Goal: Transaction & Acquisition: Obtain resource

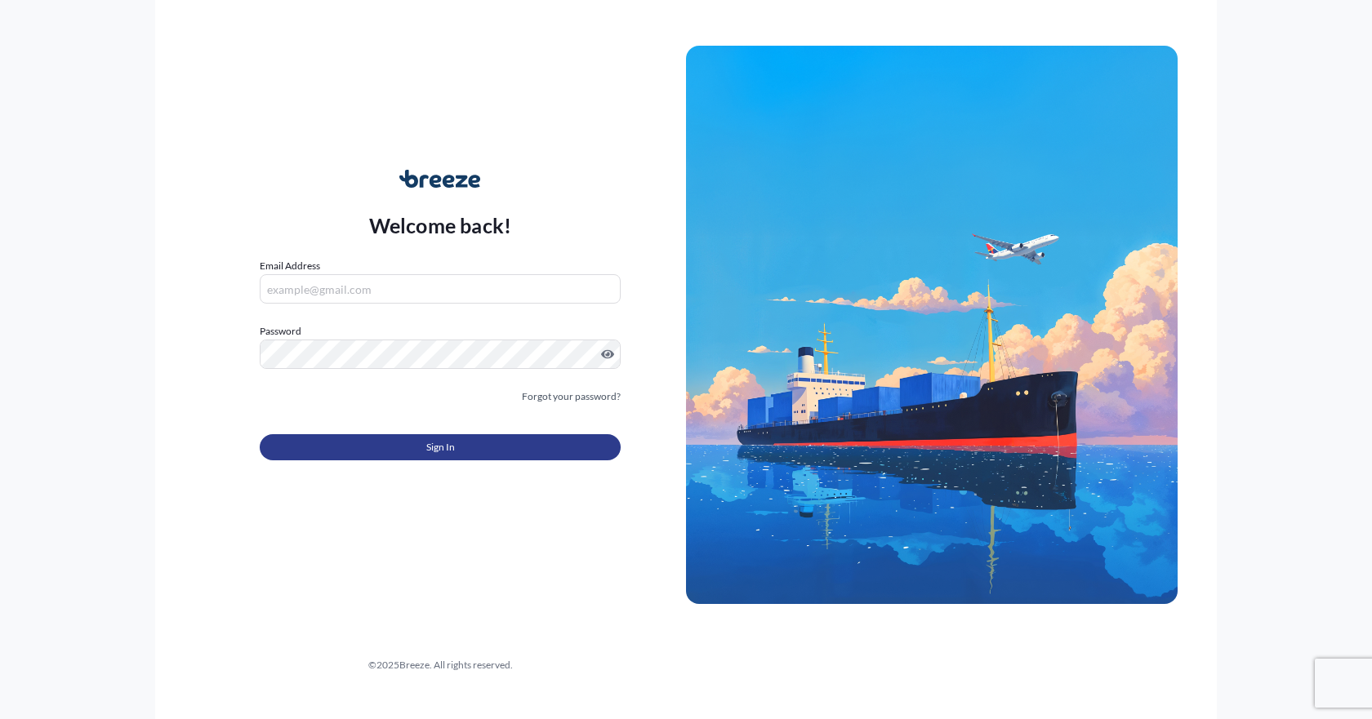
type input "[EMAIL_ADDRESS][DOMAIN_NAME]"
click at [476, 447] on button "Sign In" at bounding box center [440, 447] width 361 height 26
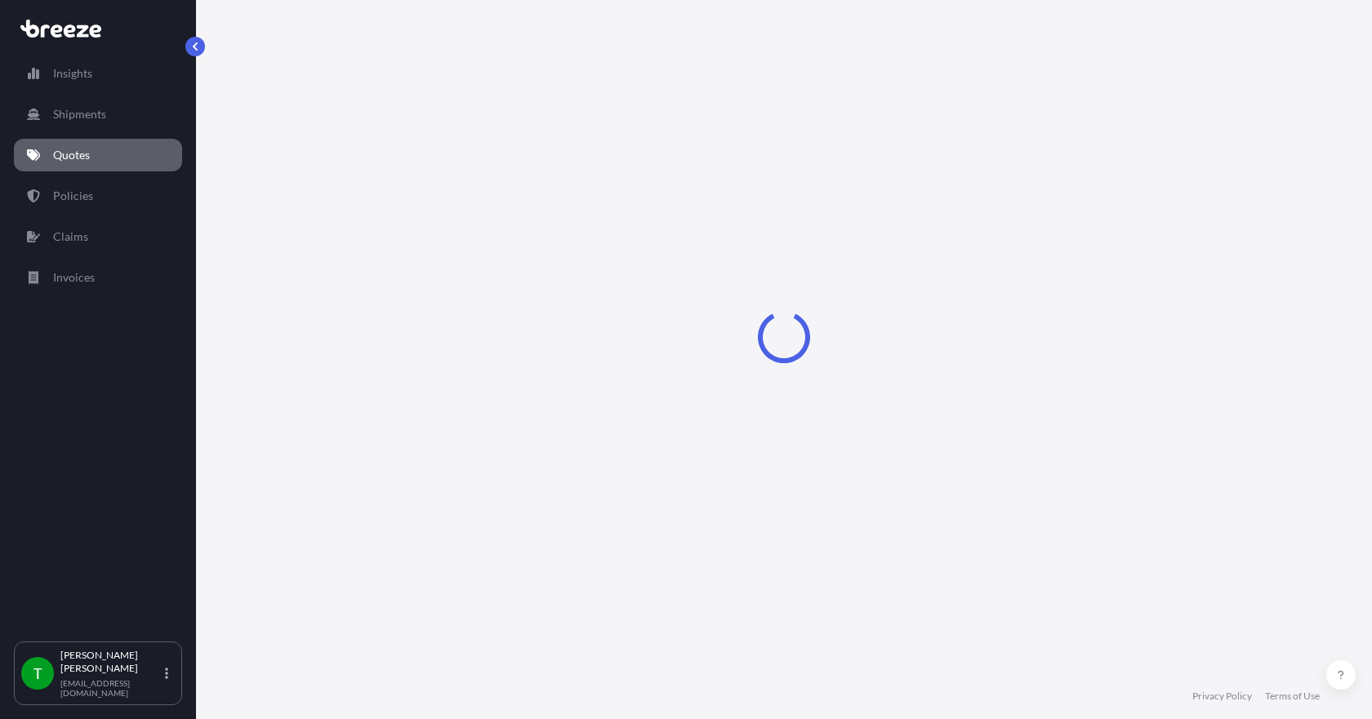
select select "Sea"
select select "1"
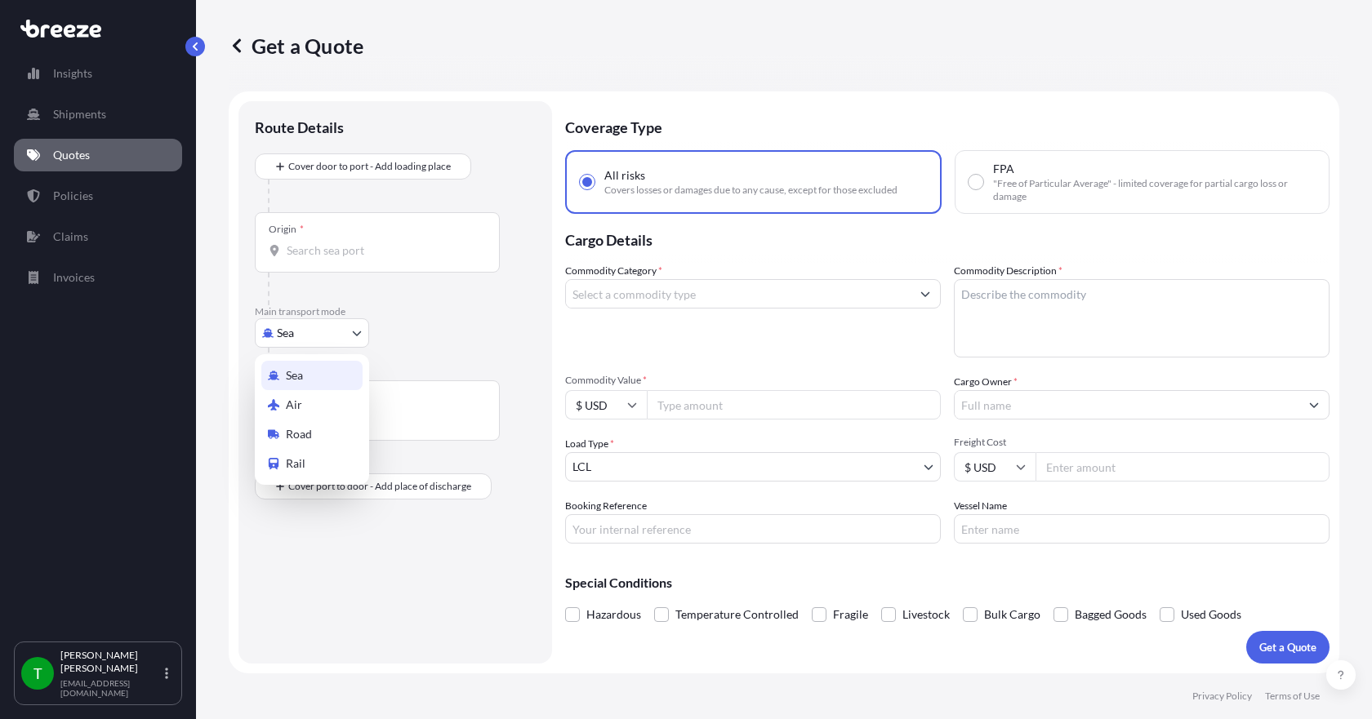
click at [359, 331] on body "Insights Shipments Quotes Policies Claims Invoices T [PERSON_NAME] [EMAIL_ADDRE…" at bounding box center [686, 359] width 1372 height 719
click at [320, 426] on div "Road" at bounding box center [311, 434] width 101 height 29
select select "Road"
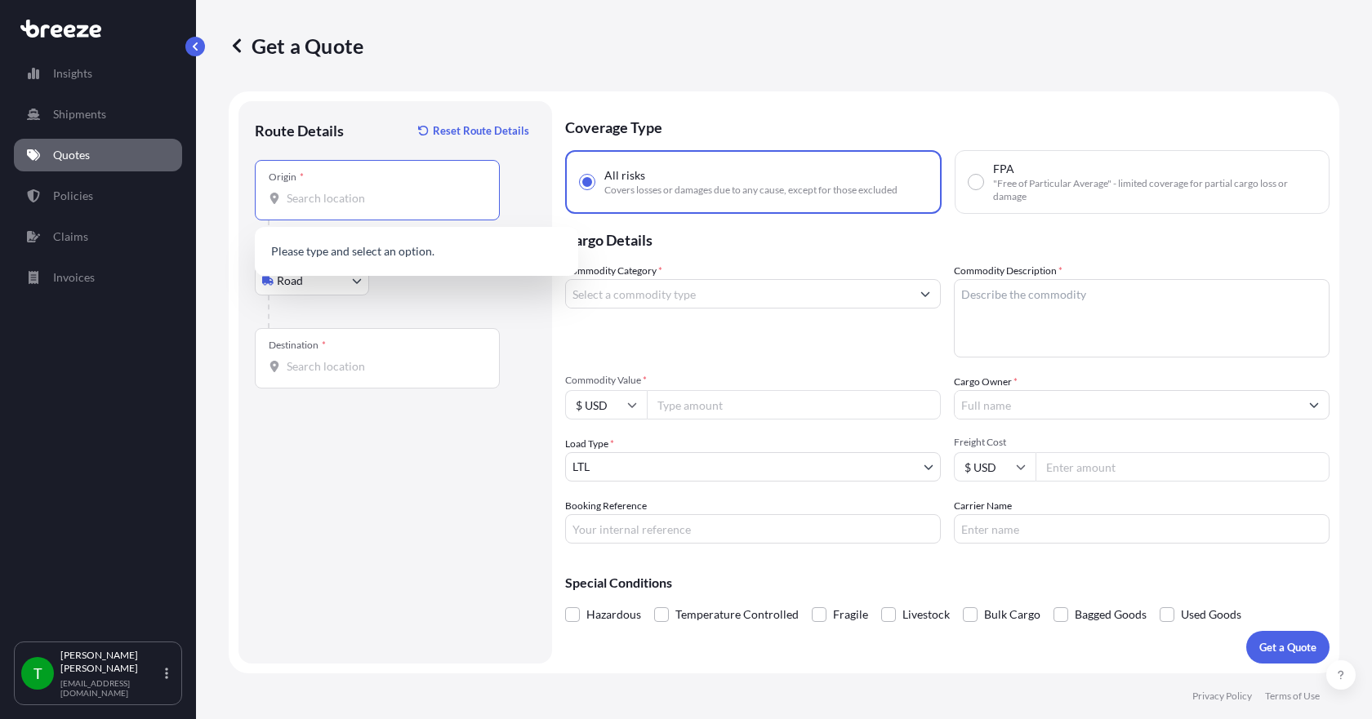
click at [324, 198] on input "Origin *" at bounding box center [383, 198] width 193 height 16
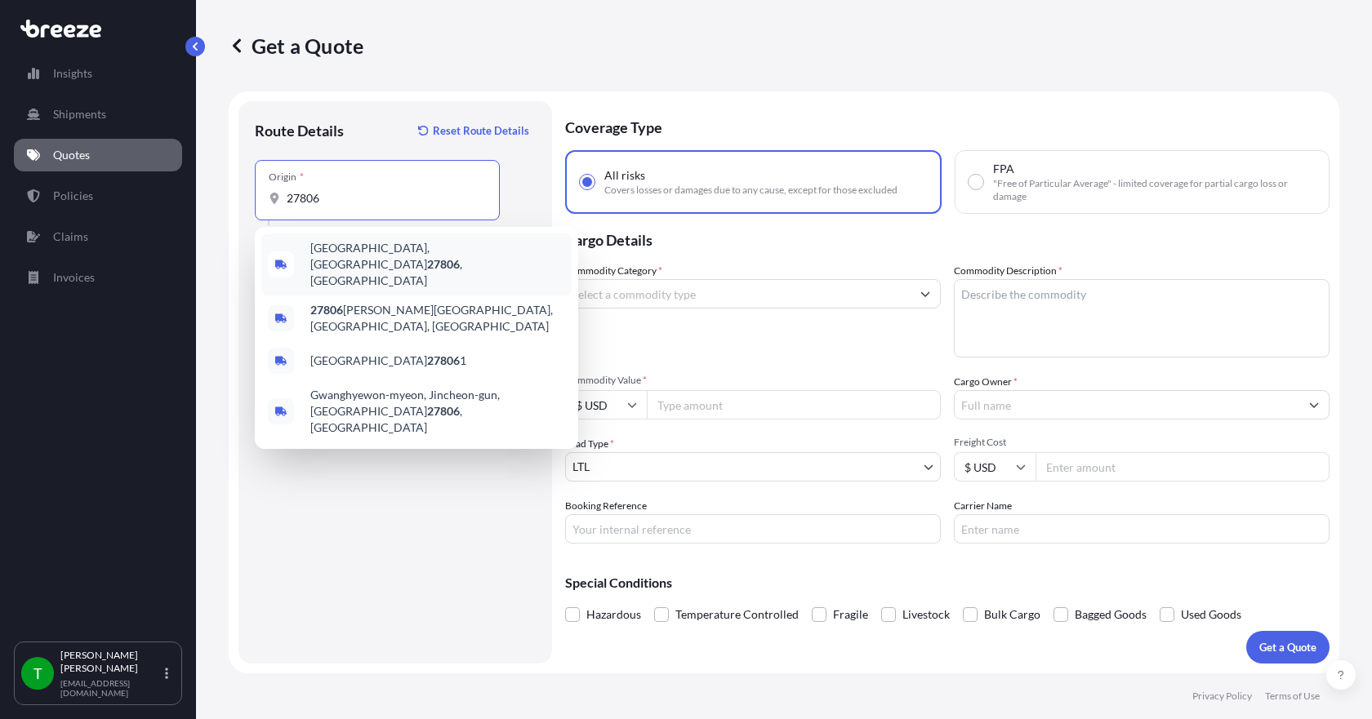
click at [349, 252] on span "[GEOGRAPHIC_DATA], [GEOGRAPHIC_DATA] 27806 , [GEOGRAPHIC_DATA]" at bounding box center [437, 264] width 255 height 49
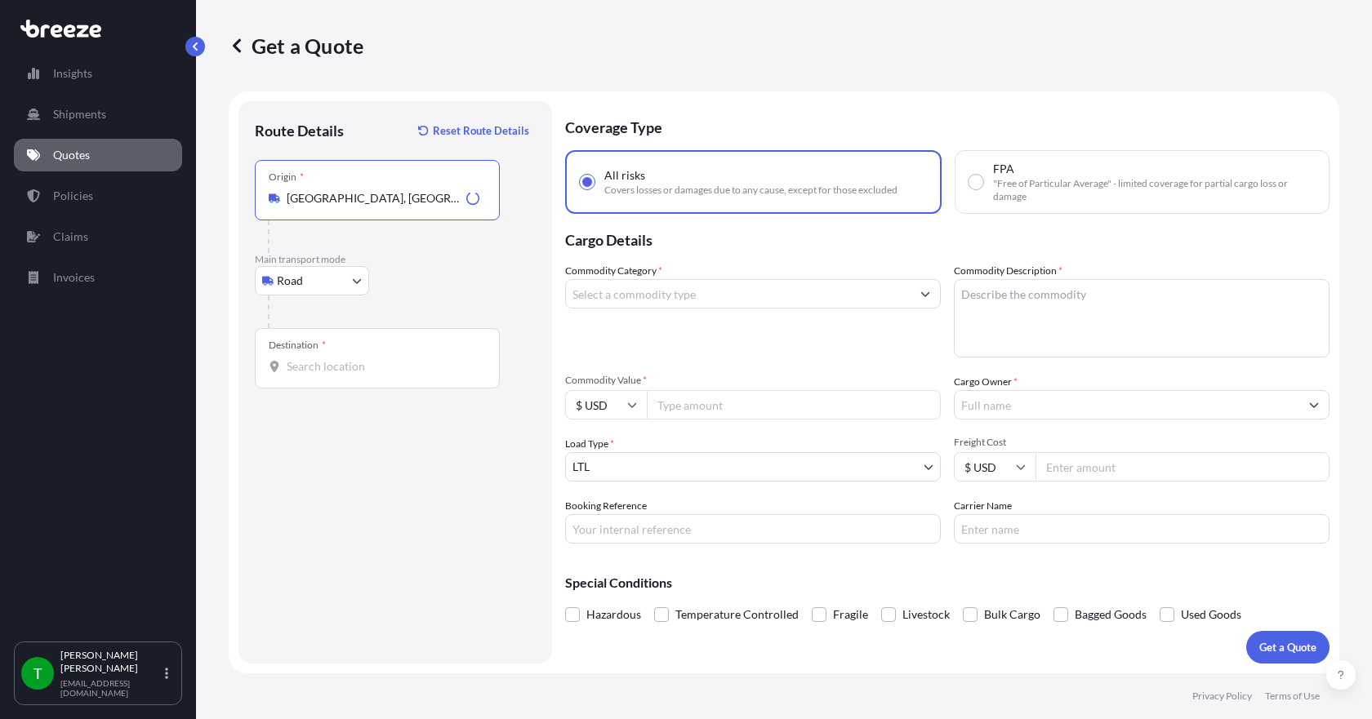
type input "[GEOGRAPHIC_DATA], [GEOGRAPHIC_DATA] 27806, [GEOGRAPHIC_DATA]"
click at [283, 365] on div at bounding box center [377, 366] width 217 height 16
click at [287, 365] on input "Destination *" at bounding box center [383, 366] width 193 height 16
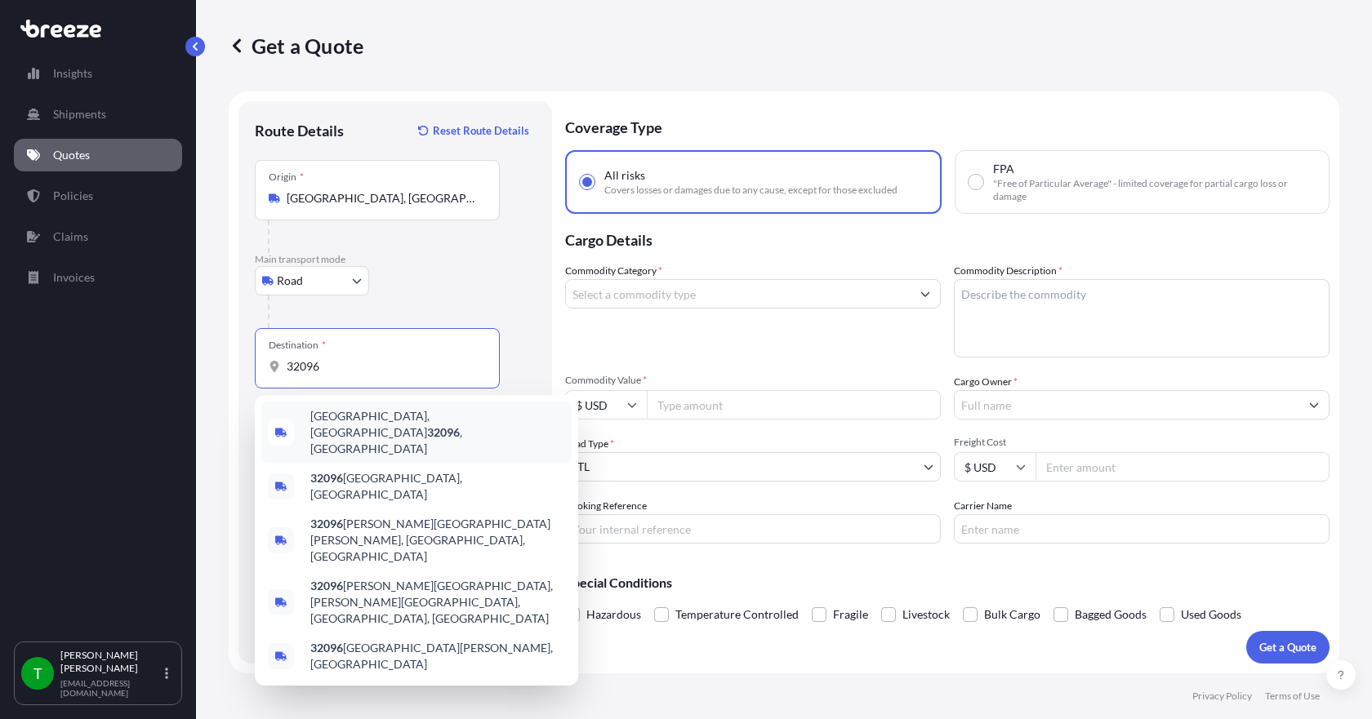
click at [350, 425] on span "[GEOGRAPHIC_DATA] , [GEOGRAPHIC_DATA]" at bounding box center [437, 432] width 255 height 49
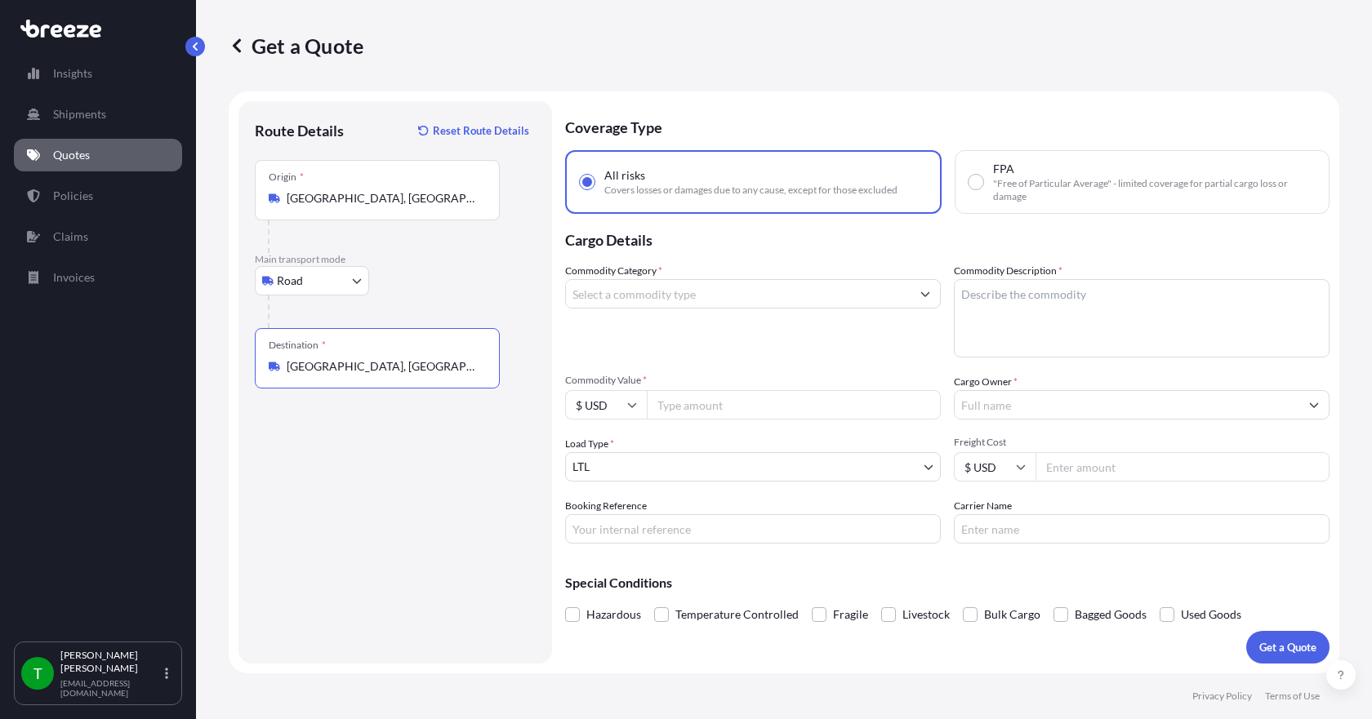
type input "[GEOGRAPHIC_DATA], [GEOGRAPHIC_DATA]"
click at [634, 303] on input "Commodity Category *" at bounding box center [738, 293] width 345 height 29
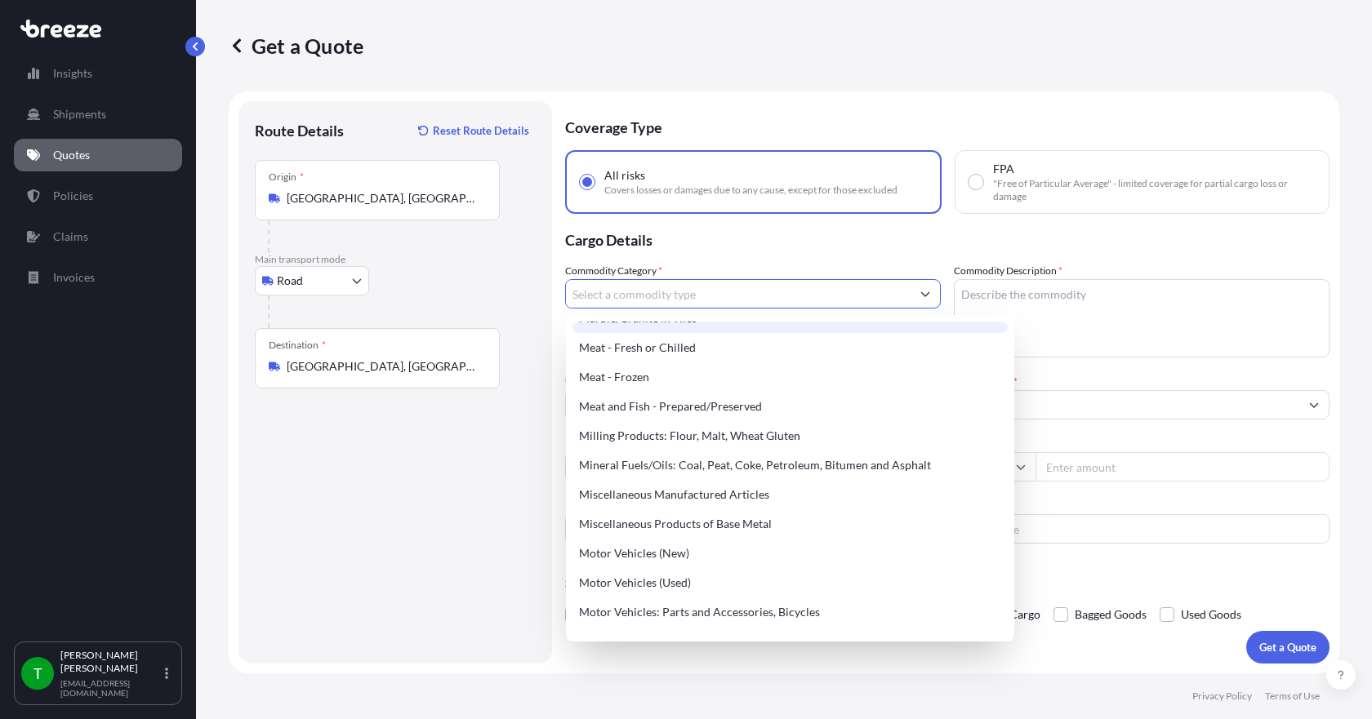
scroll to position [2205, 0]
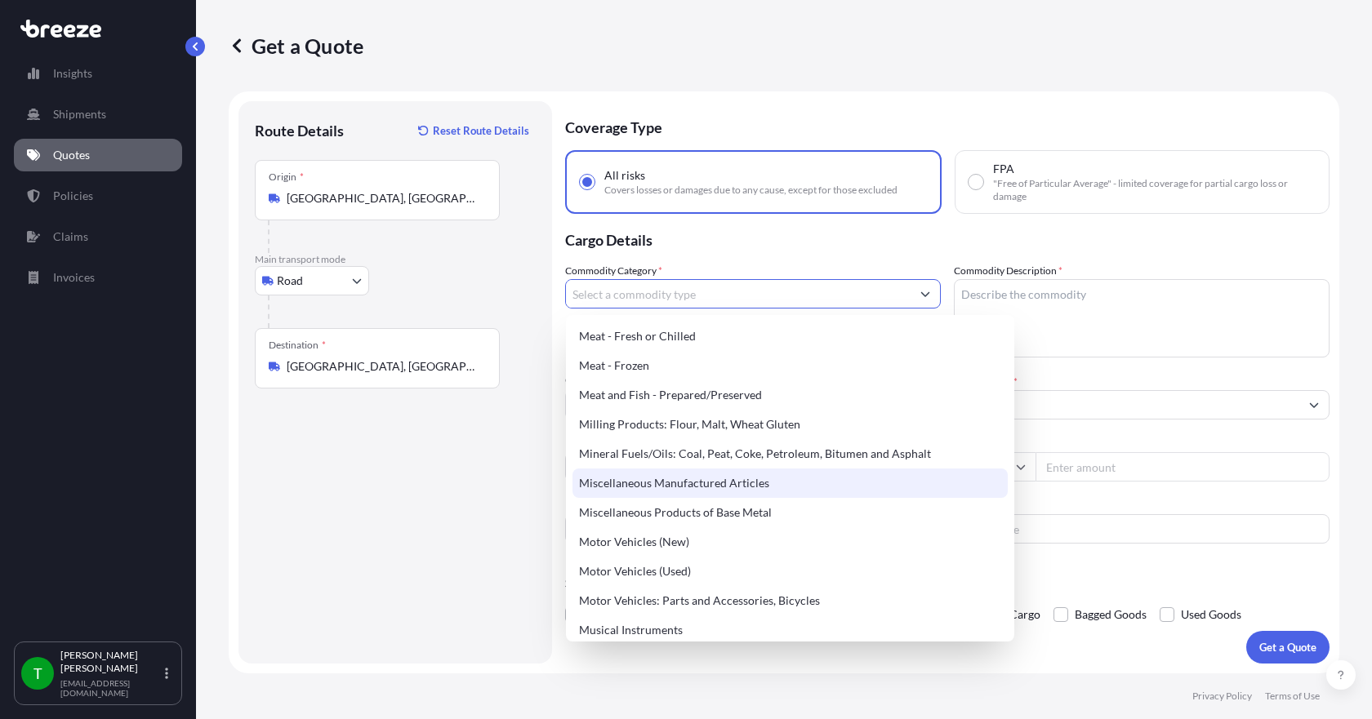
click at [711, 486] on div "Miscellaneous Manufactured Articles" at bounding box center [789, 483] width 435 height 29
type input "Miscellaneous Manufactured Articles"
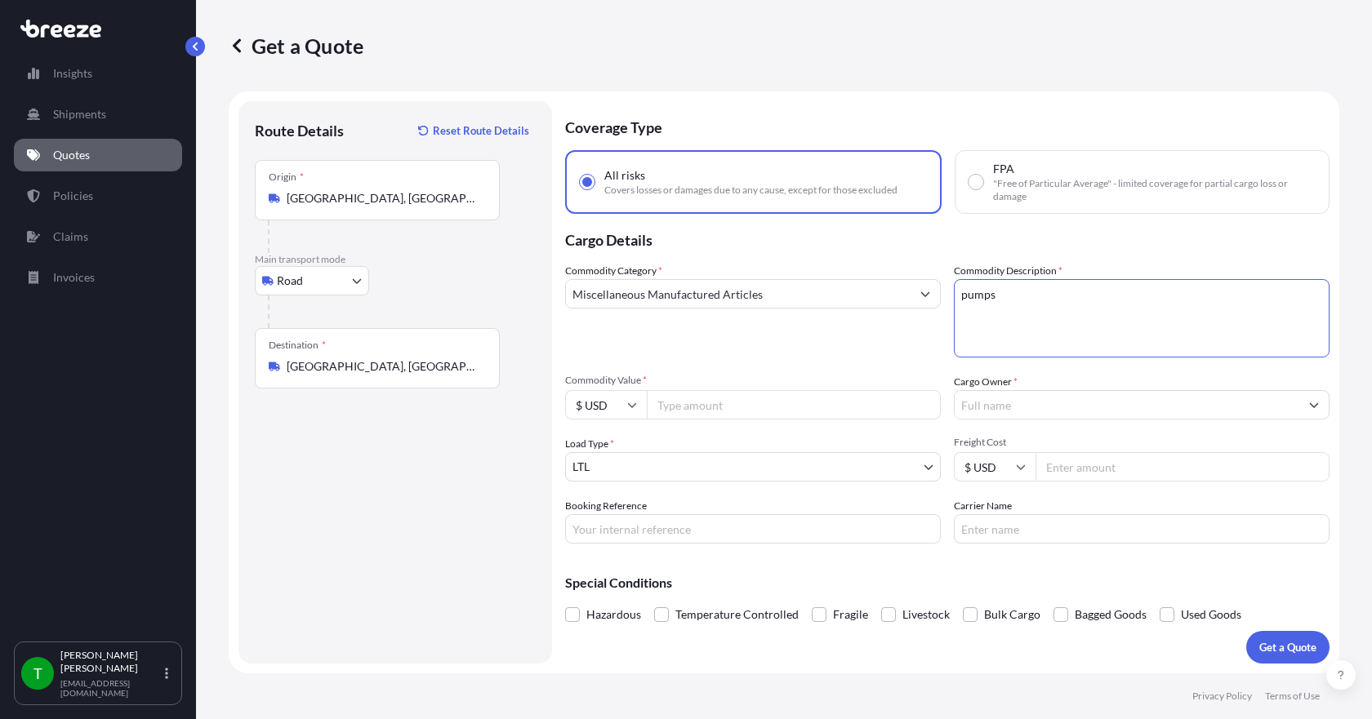
type textarea "pumps"
type input "4553.28"
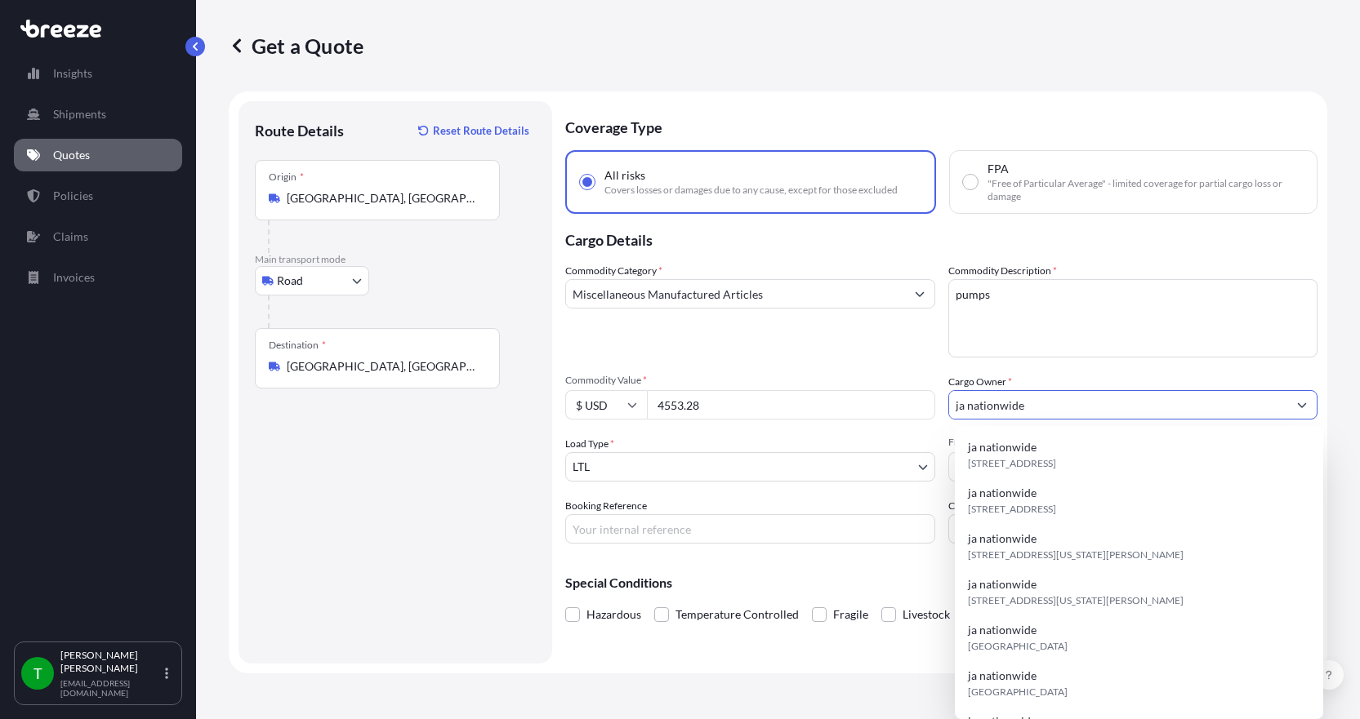
type input "ja nationwide"
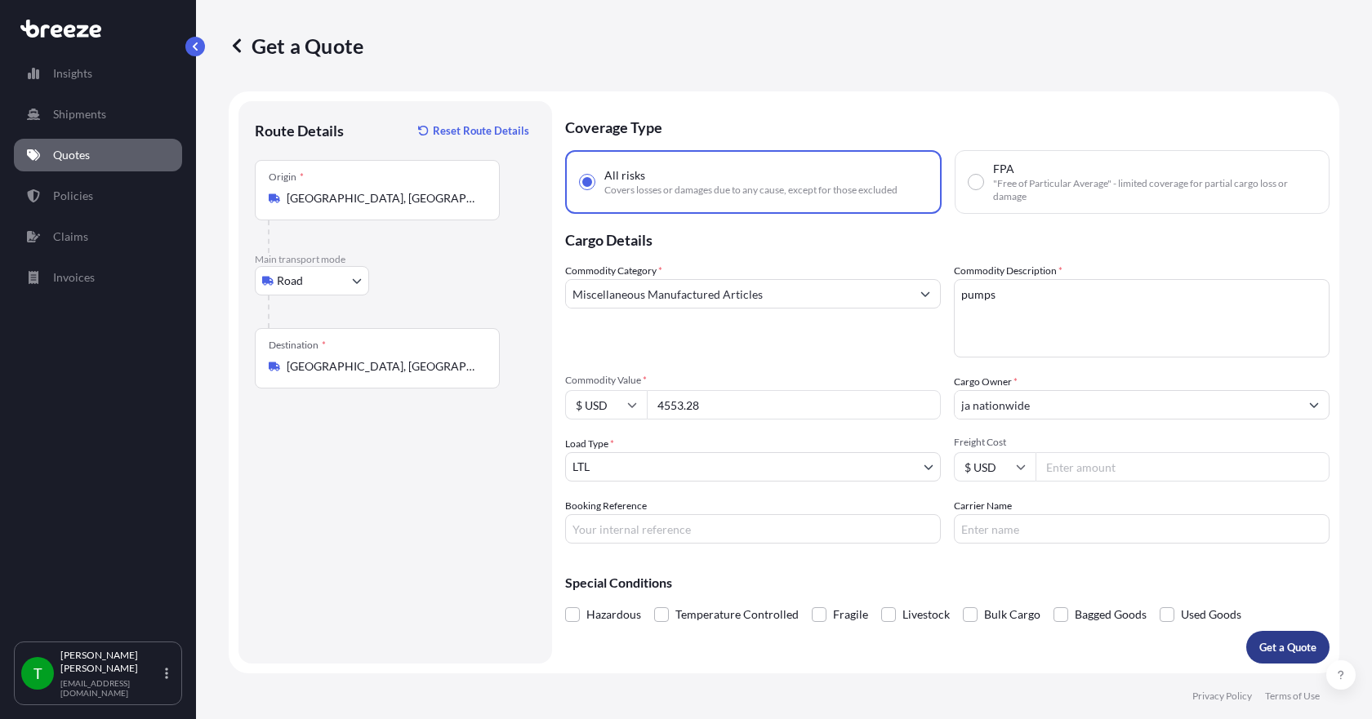
click at [1262, 658] on button "Get a Quote" at bounding box center [1287, 647] width 83 height 33
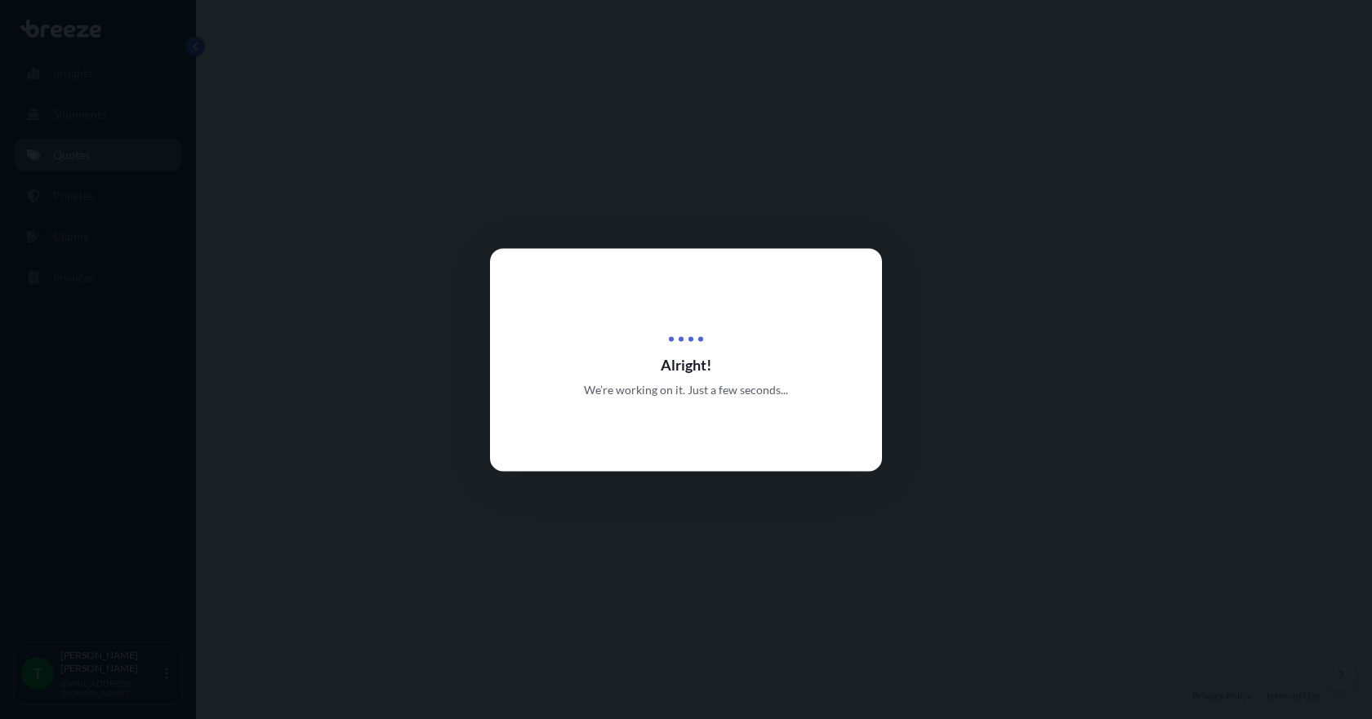
select select "Road"
select select "1"
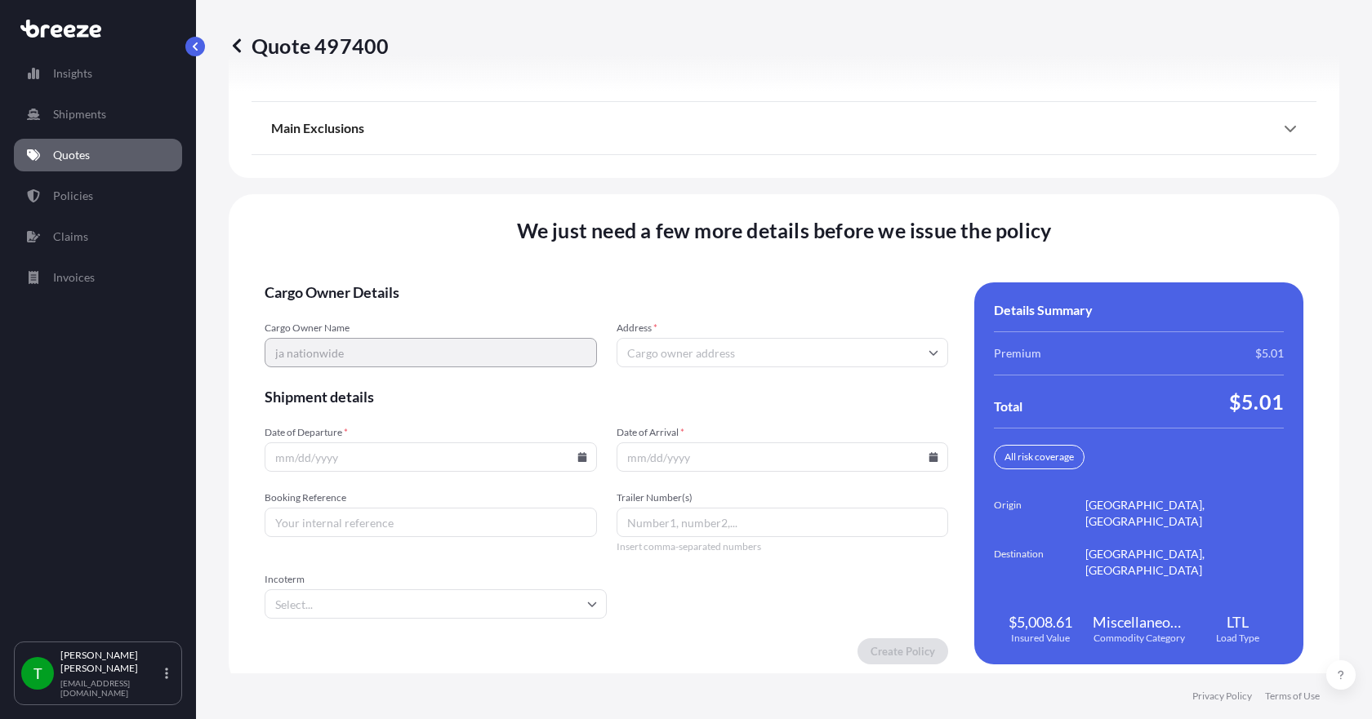
scroll to position [2139, 0]
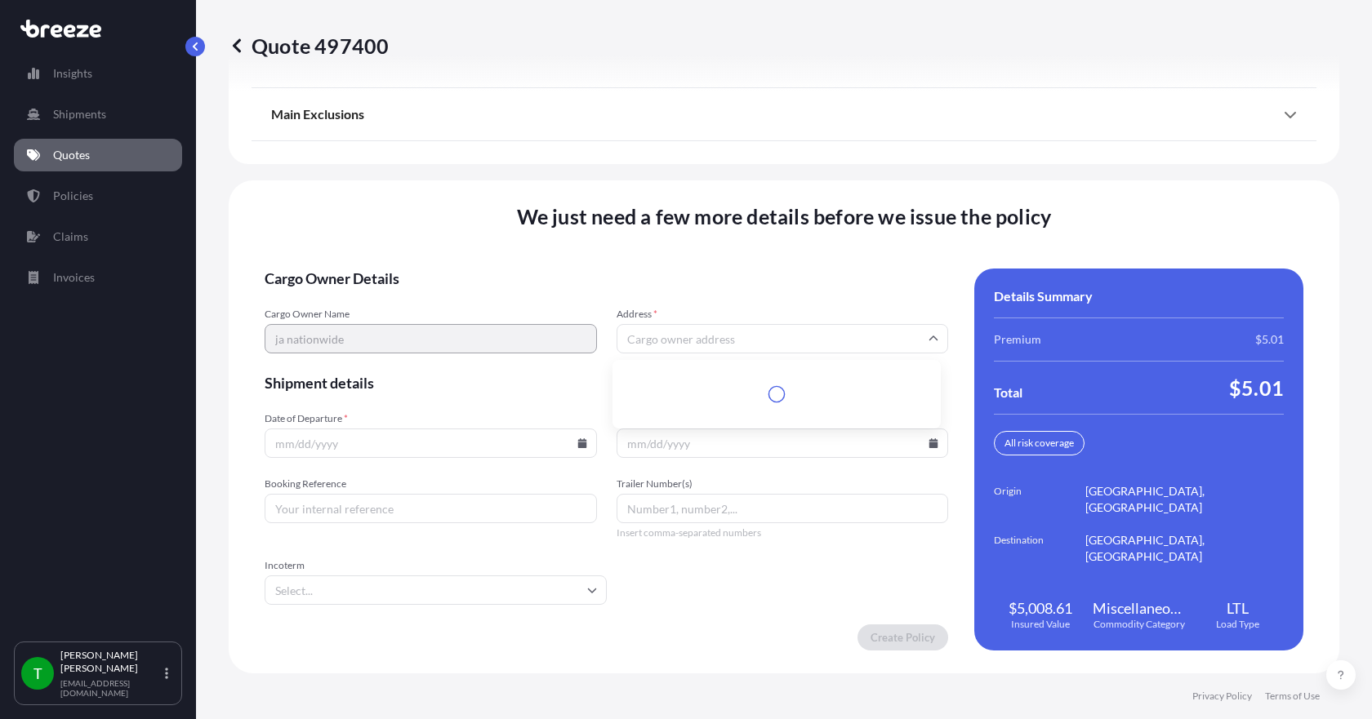
click at [647, 334] on input "Address *" at bounding box center [783, 338] width 332 height 29
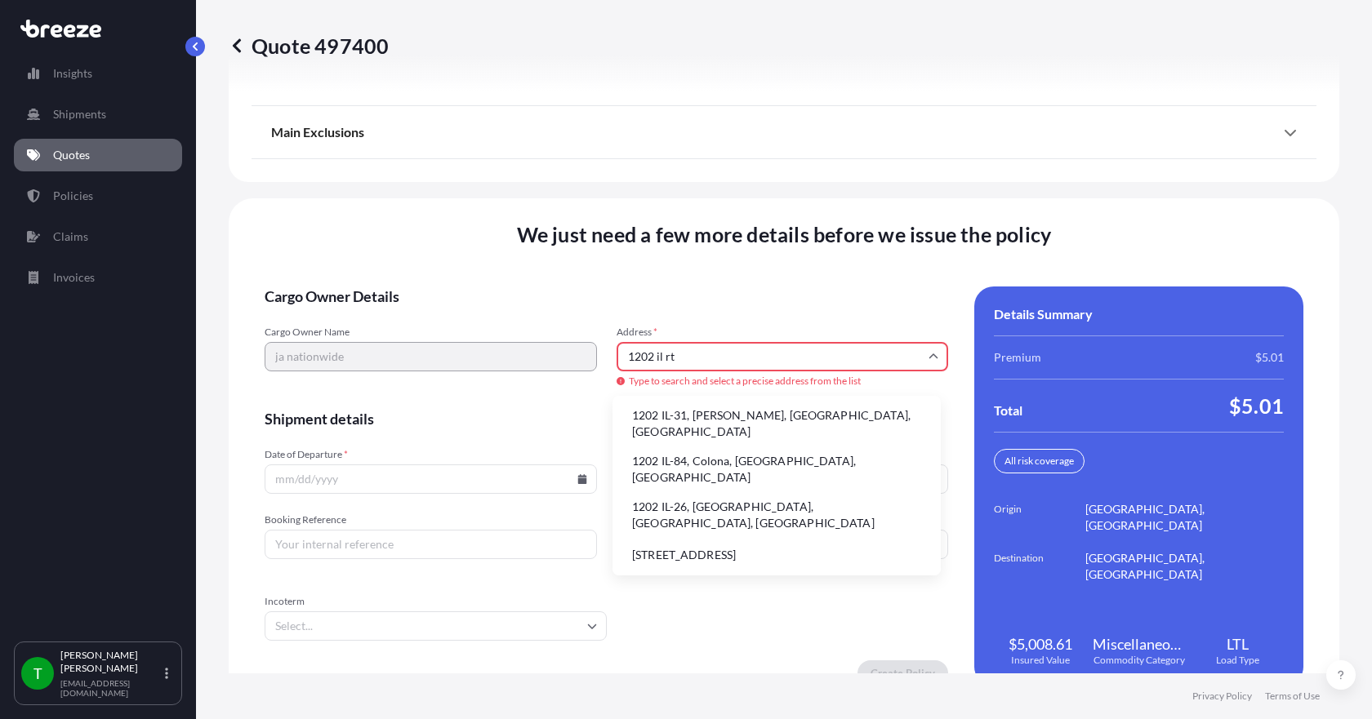
click at [688, 421] on li "1202 IL-31, [PERSON_NAME], [GEOGRAPHIC_DATA], [GEOGRAPHIC_DATA]" at bounding box center [776, 424] width 315 height 42
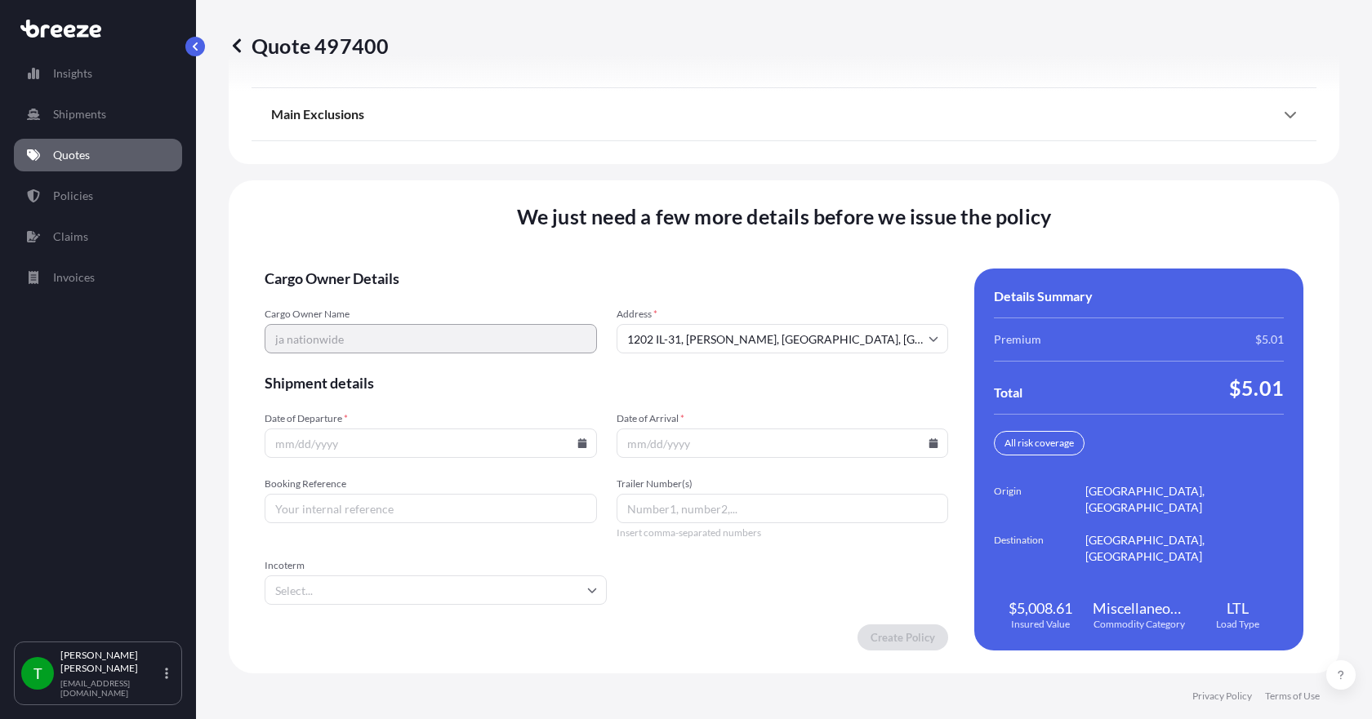
type input "[STREET_ADDRESS][PERSON_NAME]"
click at [580, 443] on icon at bounding box center [581, 444] width 9 height 10
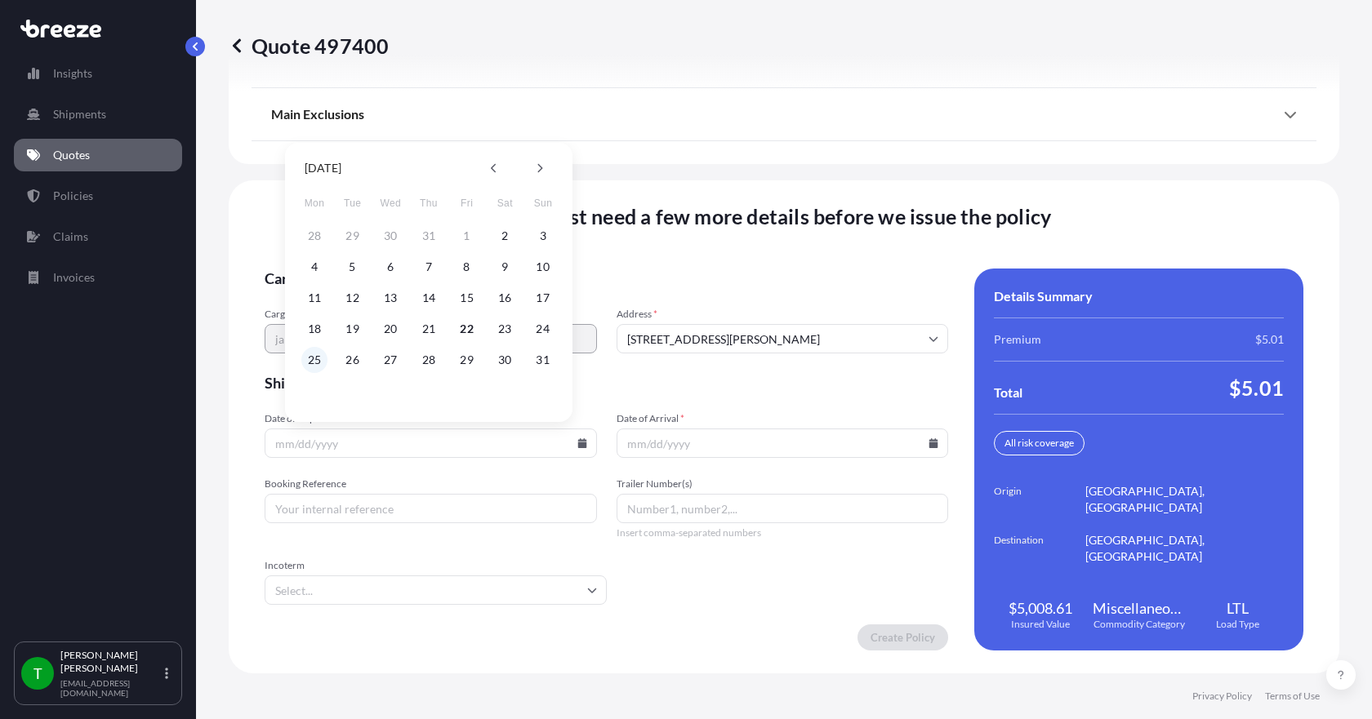
click at [309, 363] on button "25" at bounding box center [314, 360] width 26 height 26
type input "[DATE]"
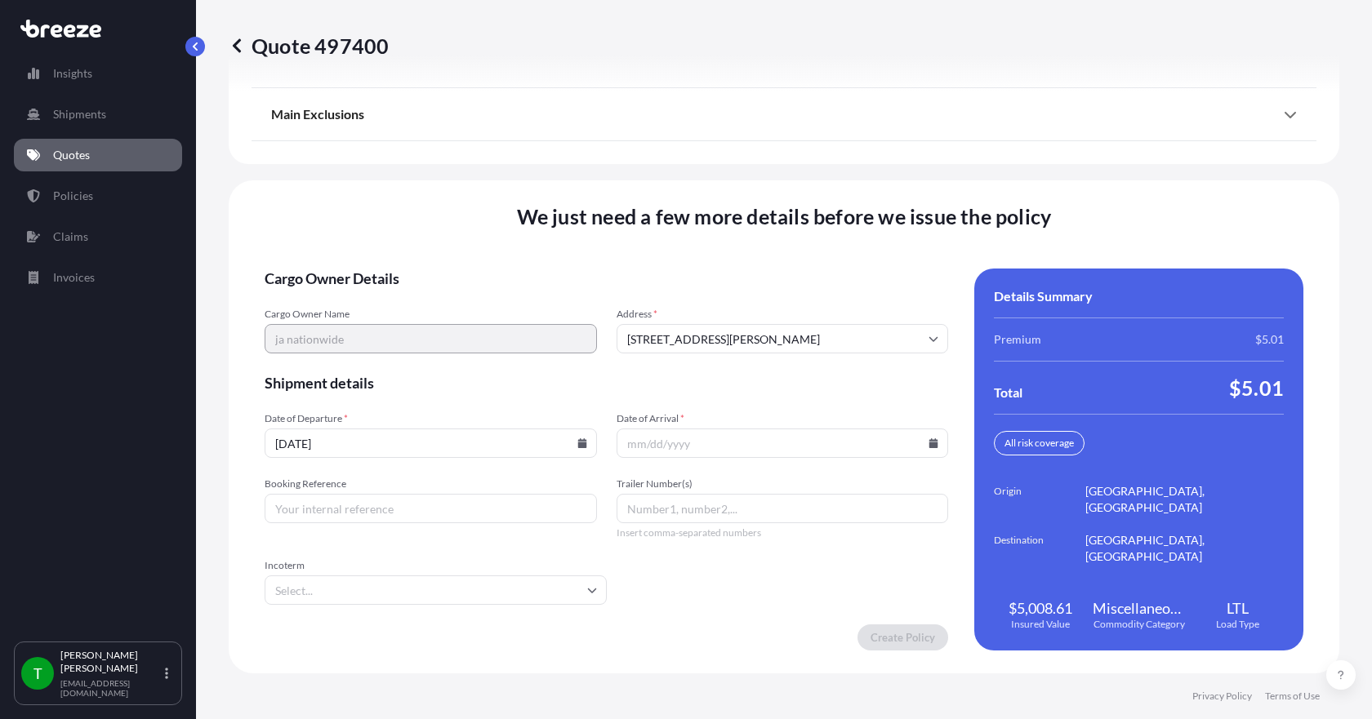
click at [928, 442] on icon at bounding box center [933, 444] width 10 height 10
click at [813, 359] on button "29" at bounding box center [815, 360] width 26 height 26
type input "[DATE]"
click at [419, 510] on input "Booking Reference" at bounding box center [431, 508] width 332 height 29
type input "348293"
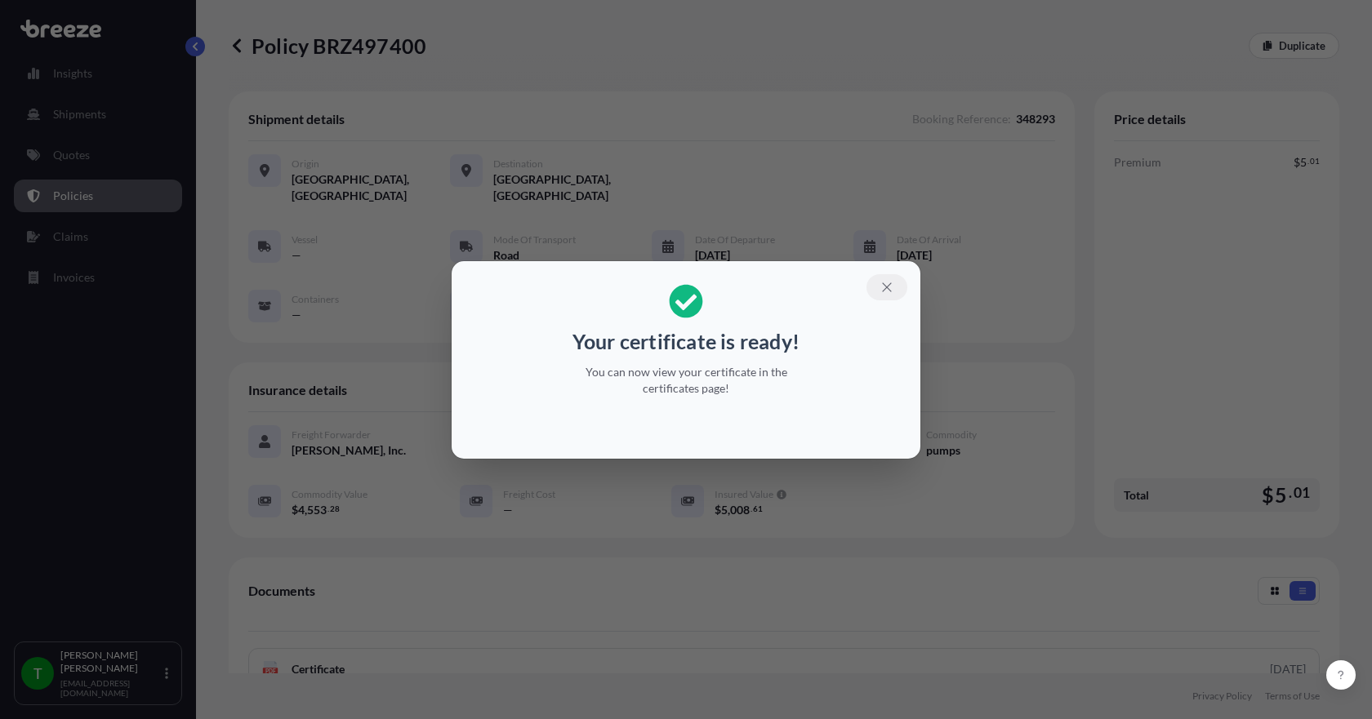
click at [890, 288] on icon "button" at bounding box center [886, 287] width 15 height 15
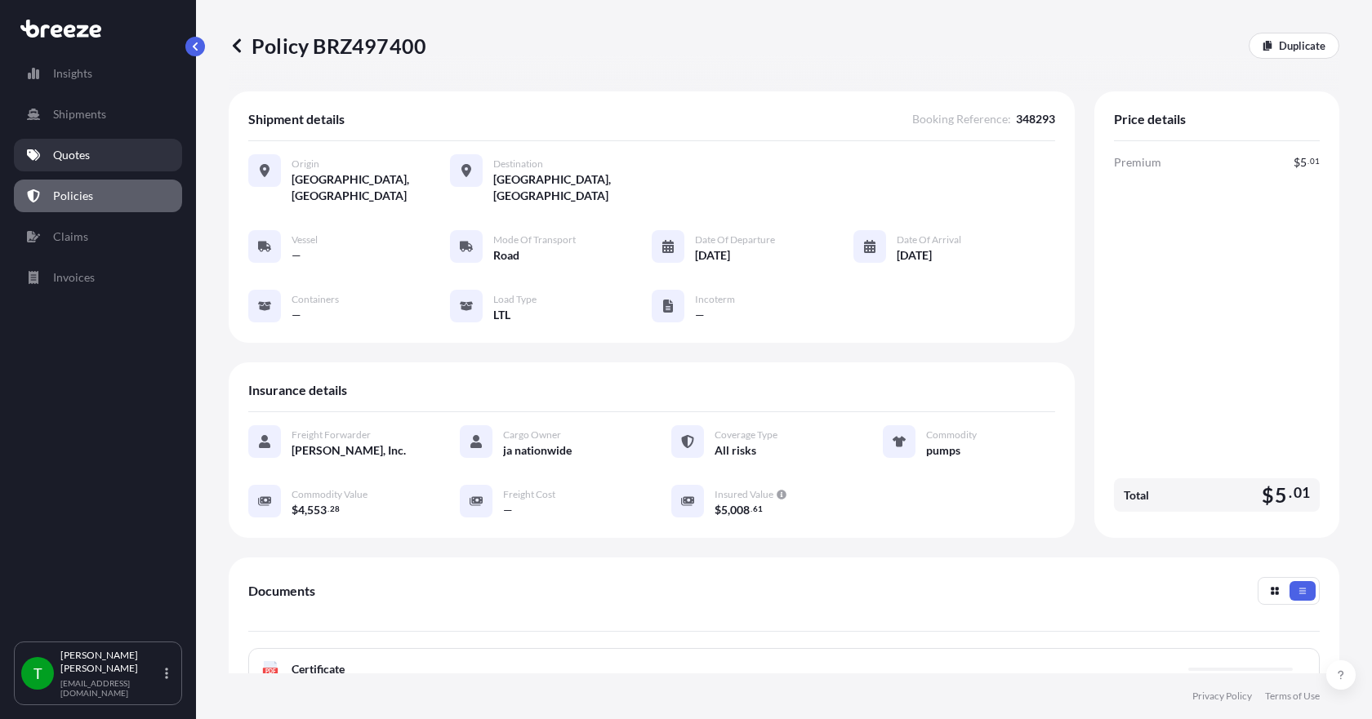
click at [95, 154] on link "Quotes" at bounding box center [98, 155] width 168 height 33
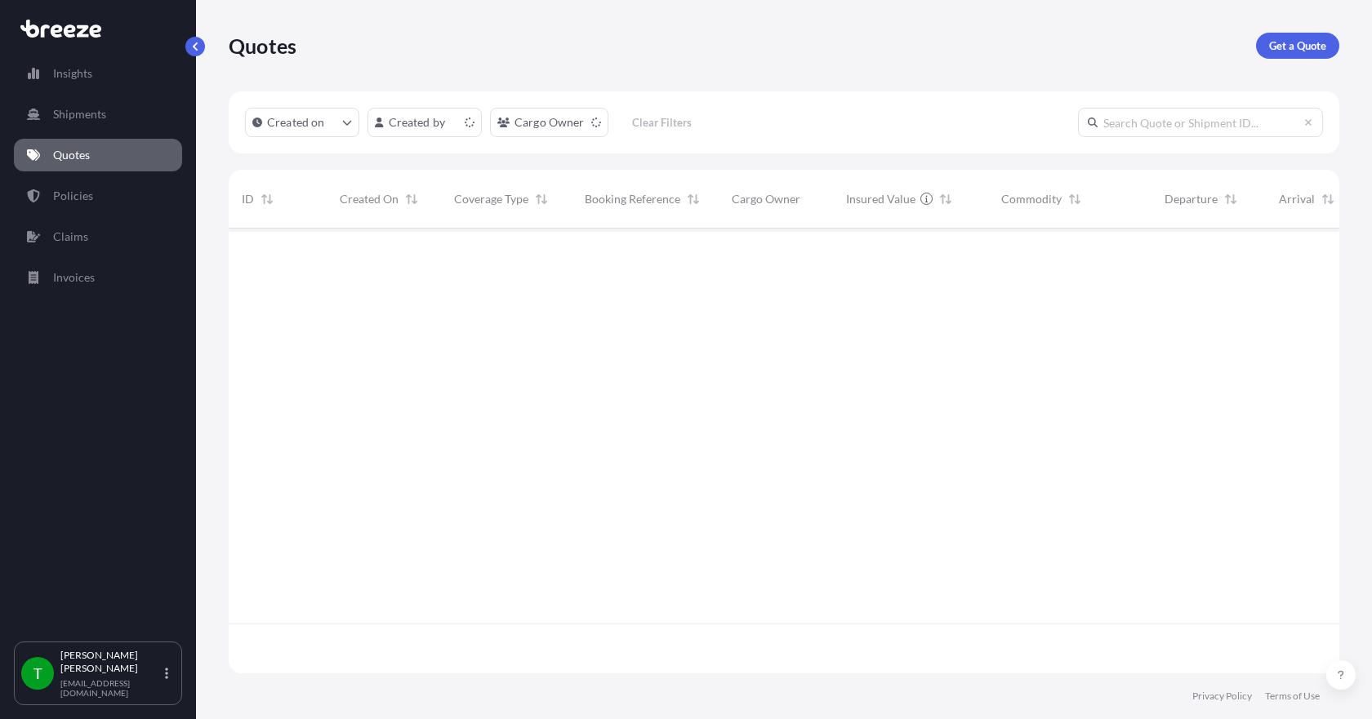
scroll to position [442, 1098]
click at [1306, 38] on p "Get a Quote" at bounding box center [1297, 46] width 57 height 16
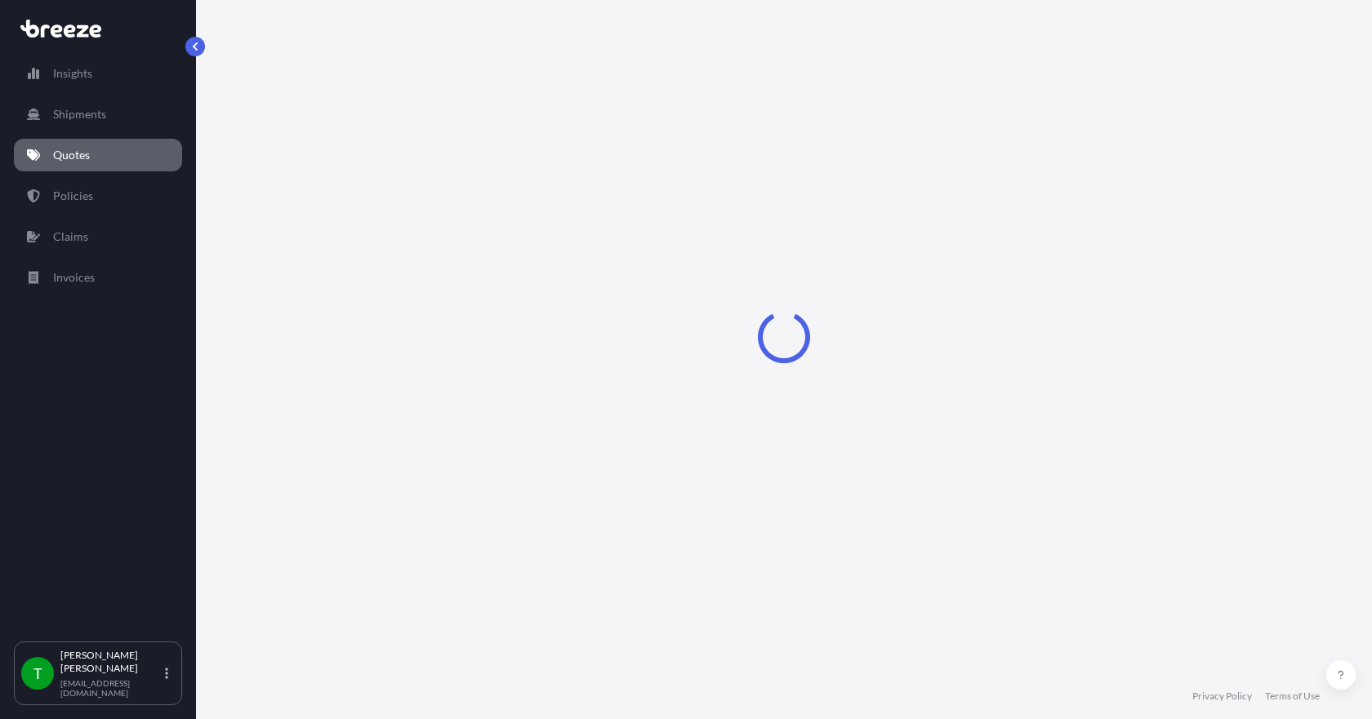
select select "Sea"
select select "1"
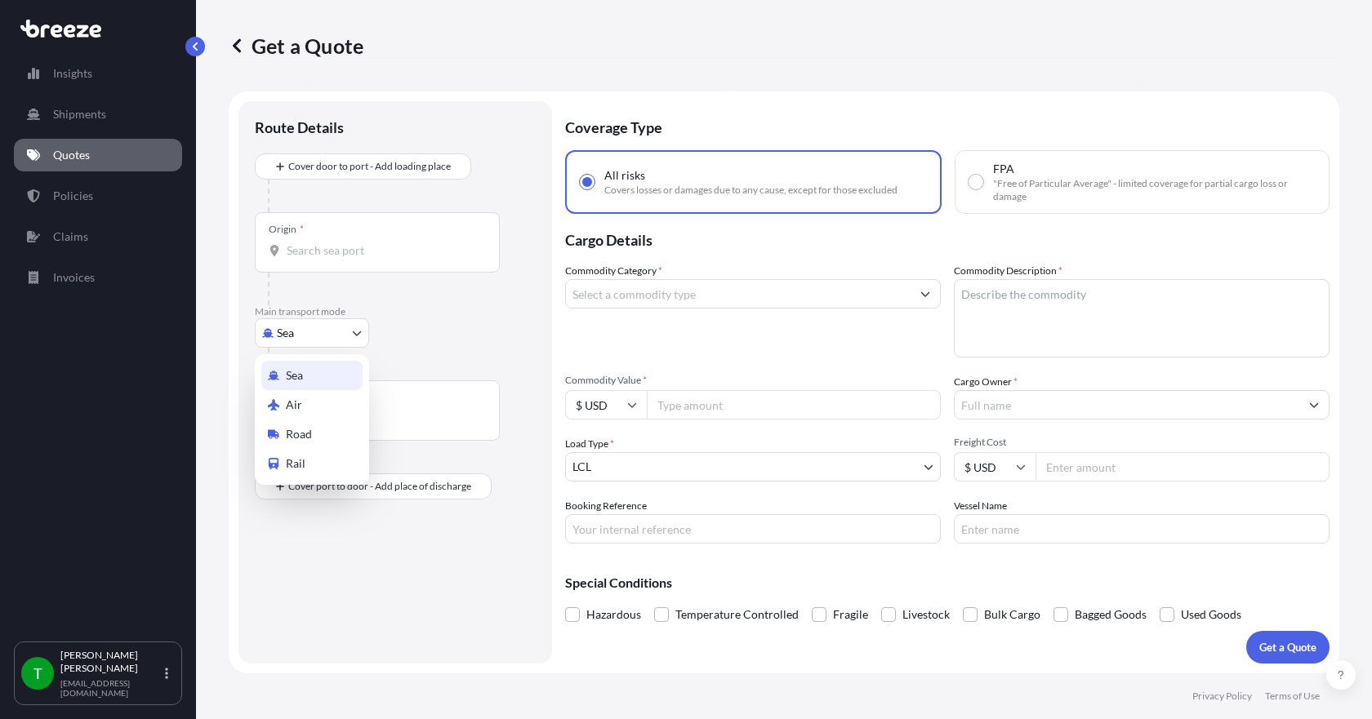
click at [329, 329] on body "Insights Shipments Quotes Policies Claims Invoices T [PERSON_NAME] [EMAIL_ADDRE…" at bounding box center [686, 359] width 1372 height 719
click at [323, 431] on div "Road" at bounding box center [311, 434] width 101 height 29
select select "Road"
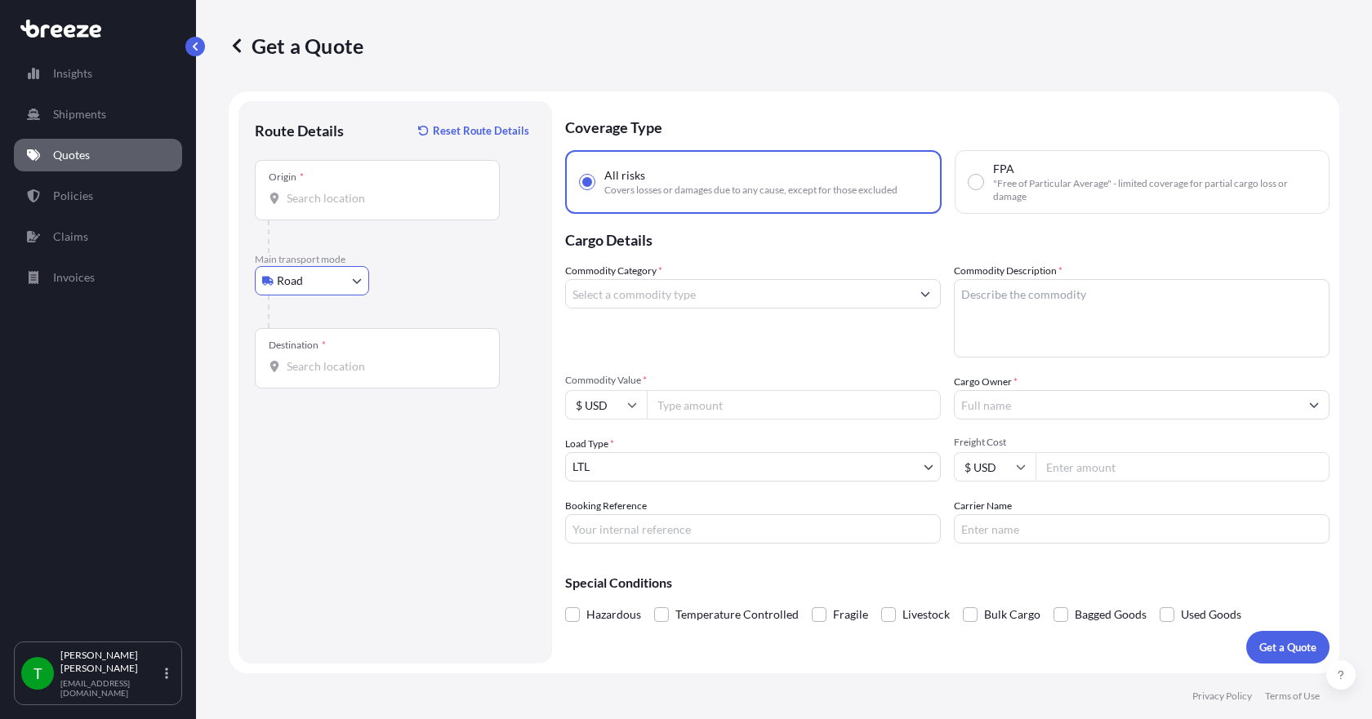
click at [337, 194] on input "Origin *" at bounding box center [383, 198] width 193 height 16
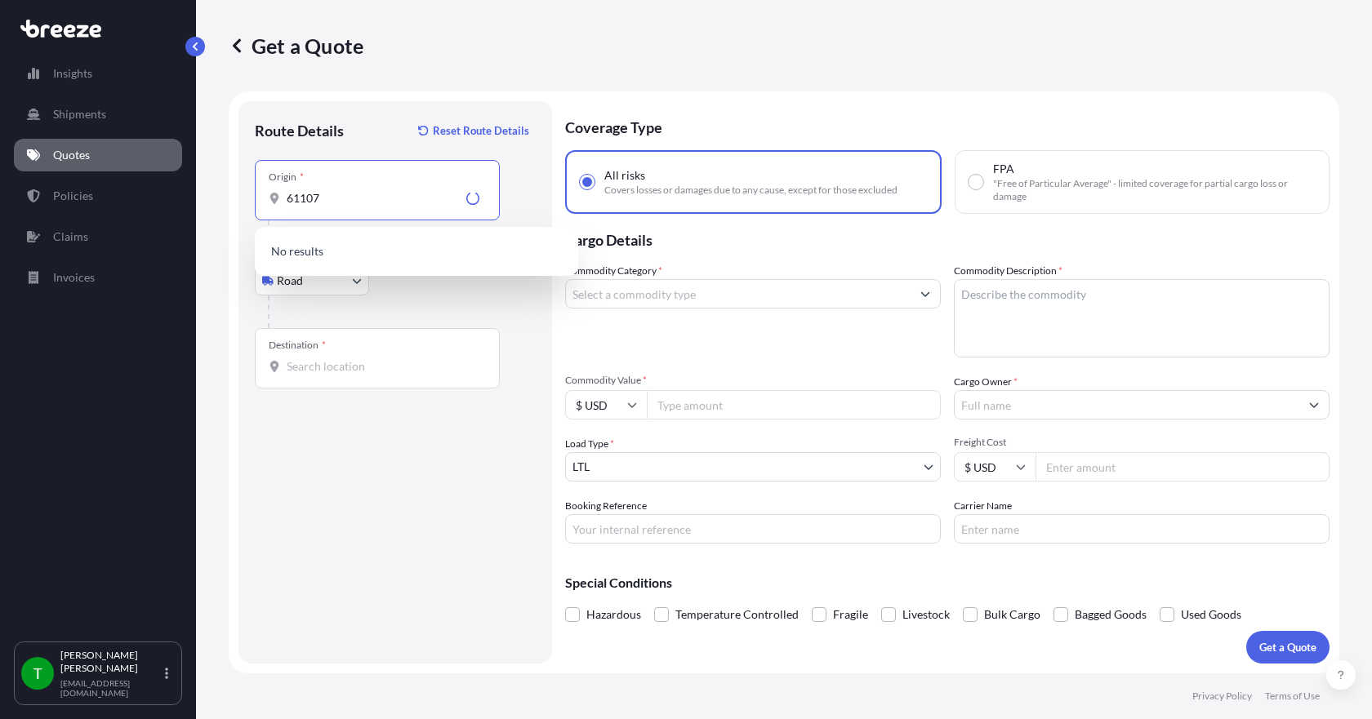
type input "61107"
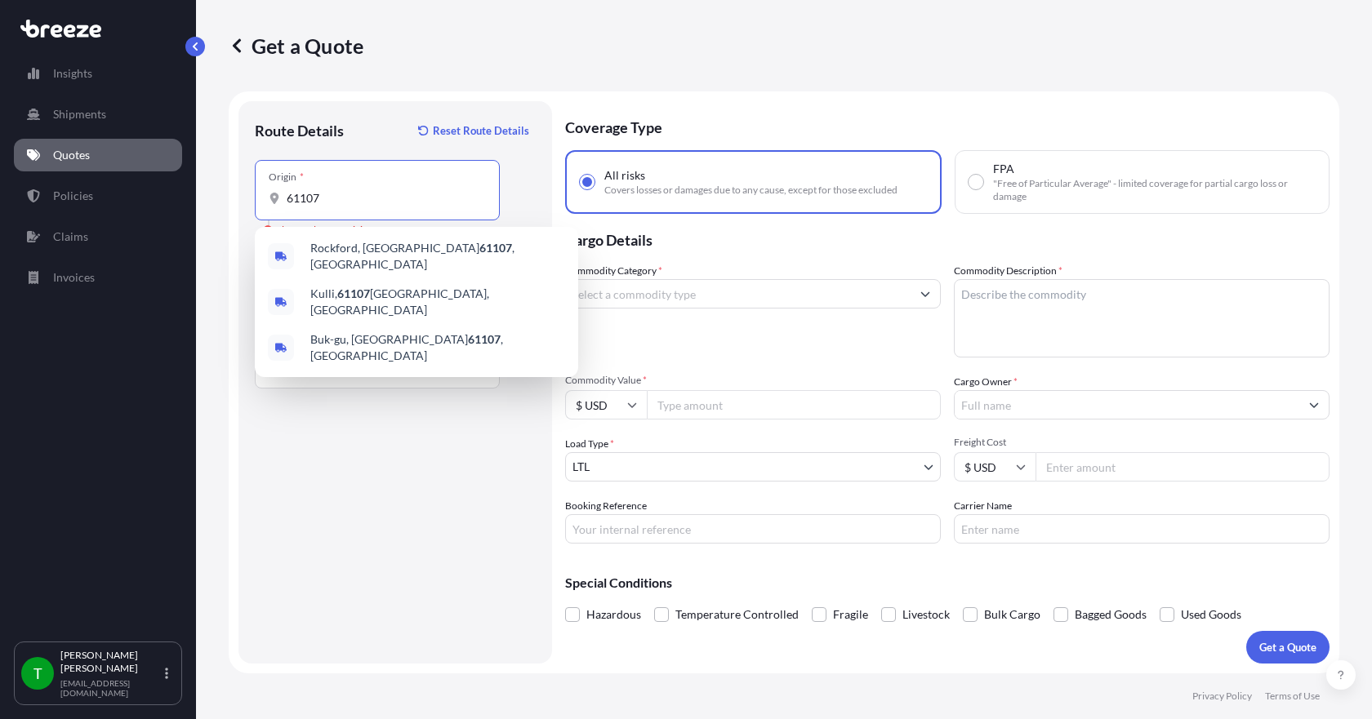
click at [337, 194] on input "61107" at bounding box center [383, 198] width 193 height 16
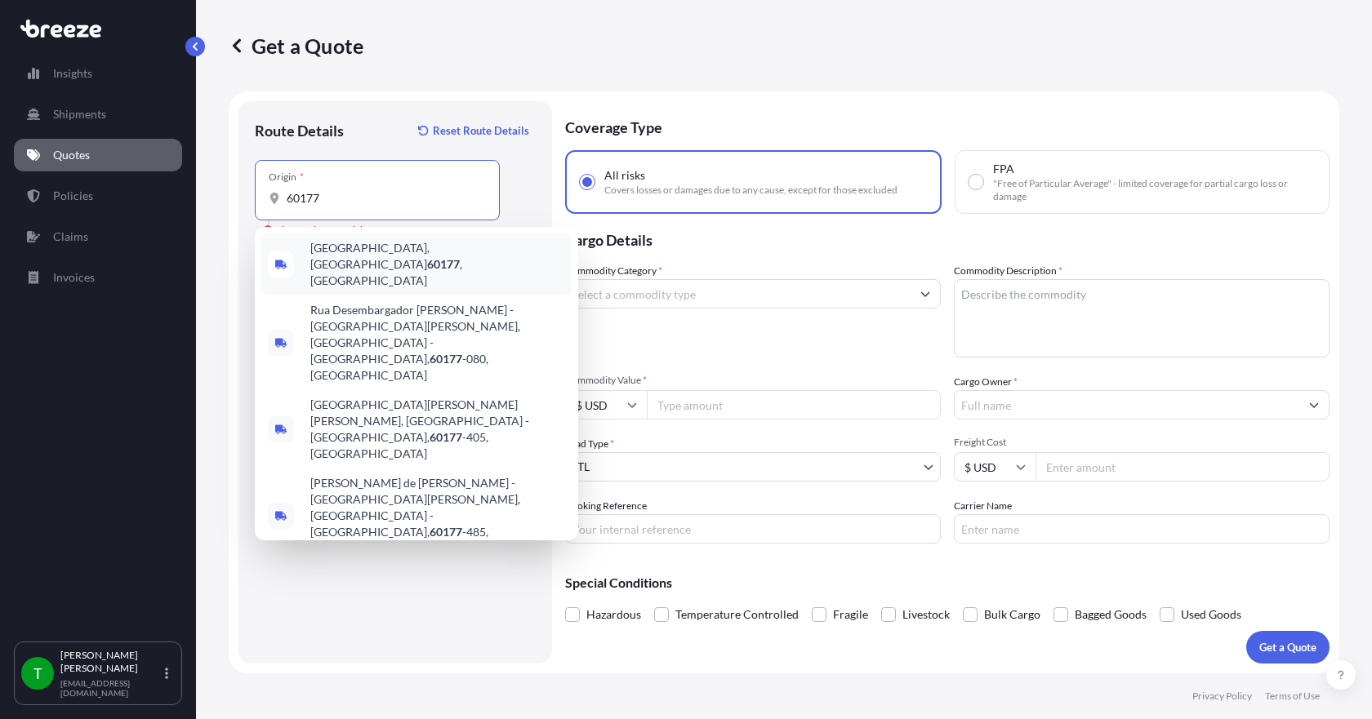
click at [341, 247] on span "[GEOGRAPHIC_DATA] , [GEOGRAPHIC_DATA]" at bounding box center [437, 264] width 255 height 49
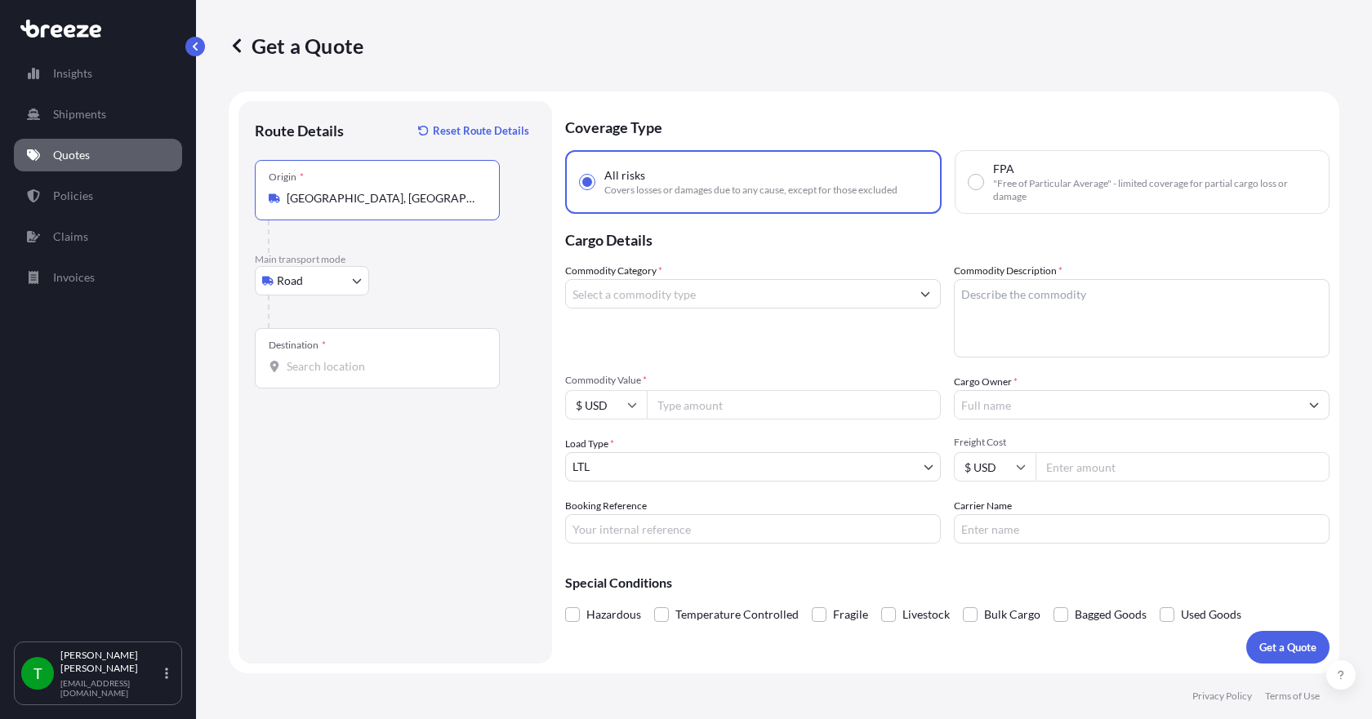
type input "[GEOGRAPHIC_DATA], [GEOGRAPHIC_DATA]"
click at [323, 372] on input "Destination *" at bounding box center [383, 366] width 193 height 16
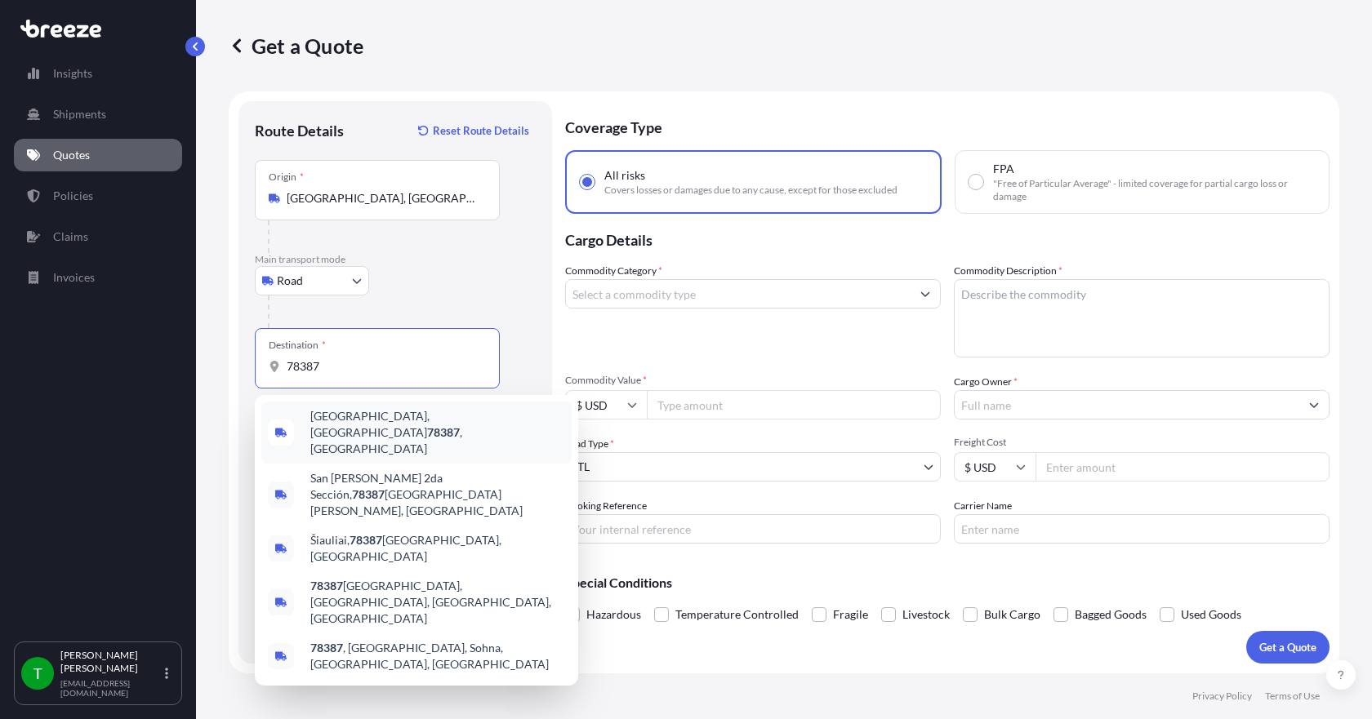
click at [358, 430] on div "[GEOGRAPHIC_DATA] , [GEOGRAPHIC_DATA]" at bounding box center [416, 433] width 310 height 62
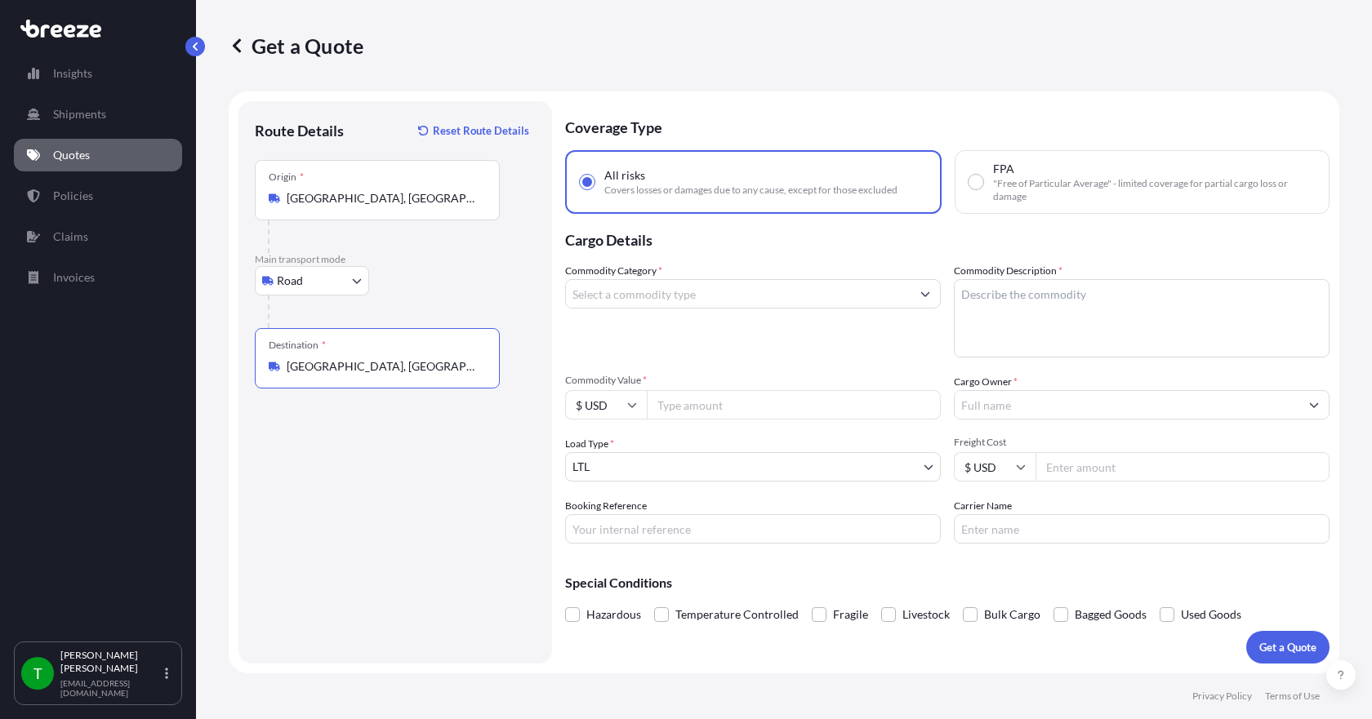
type input "[GEOGRAPHIC_DATA], [GEOGRAPHIC_DATA]"
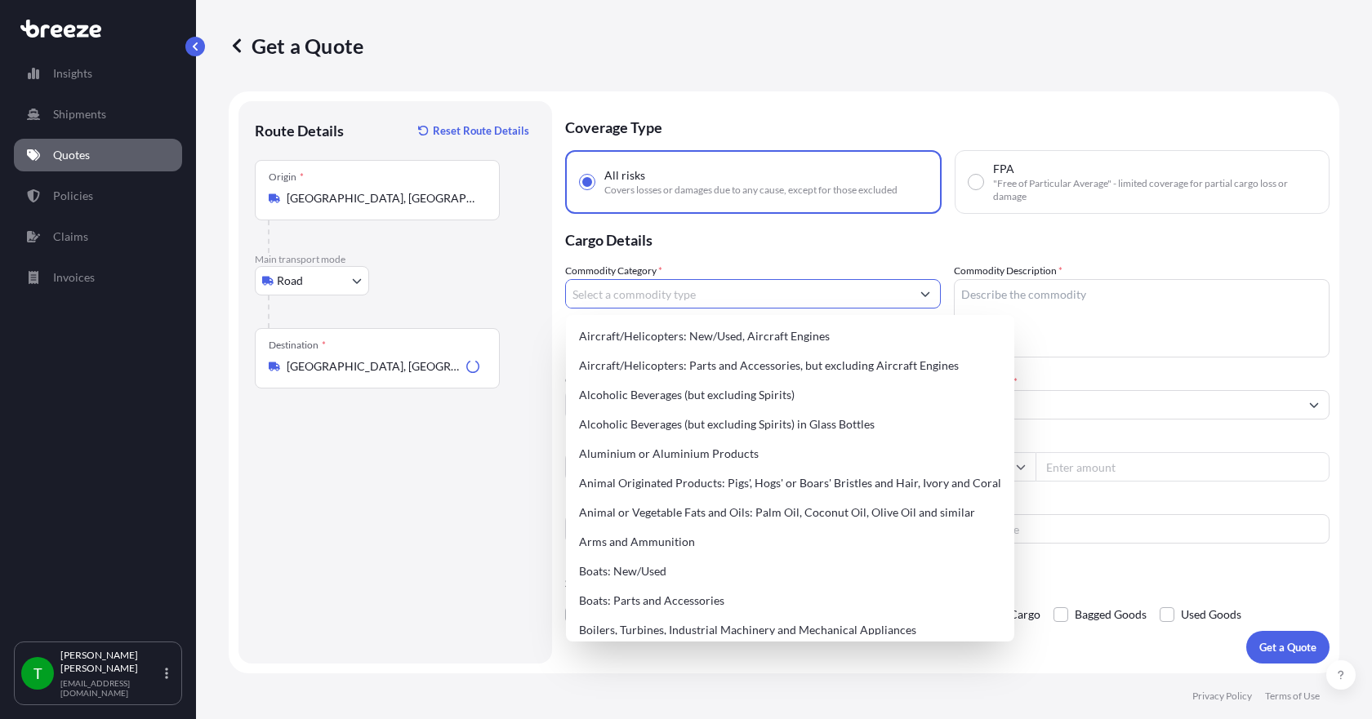
click at [657, 301] on input "Commodity Category *" at bounding box center [738, 293] width 345 height 29
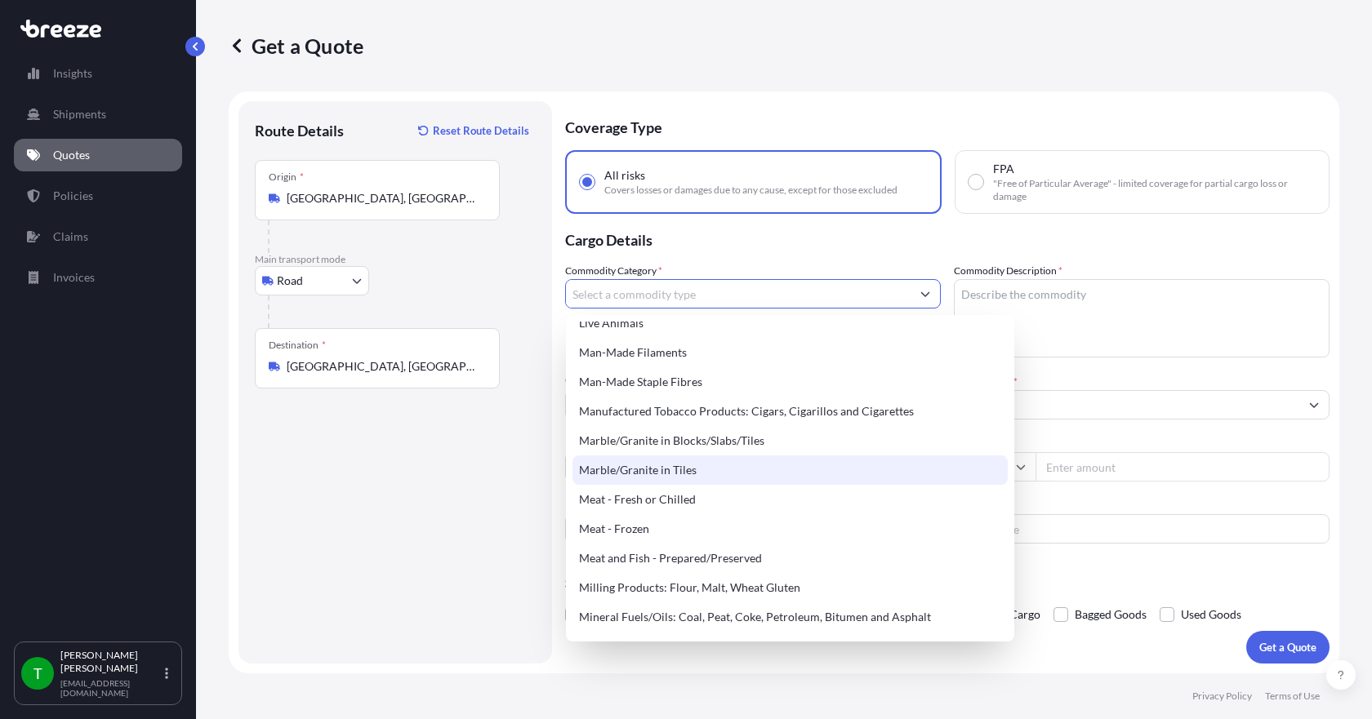
scroll to position [2123, 0]
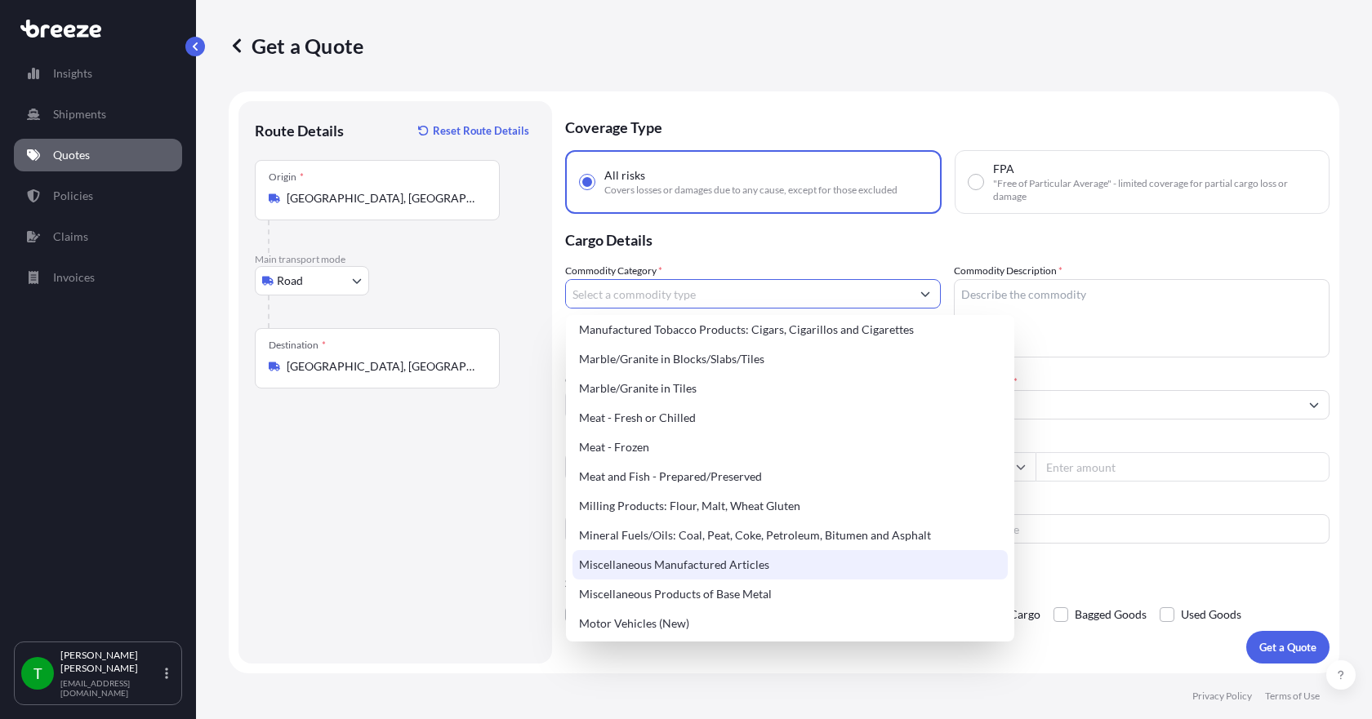
click at [696, 559] on div "Miscellaneous Manufactured Articles" at bounding box center [789, 564] width 435 height 29
type input "Miscellaneous Manufactured Articles"
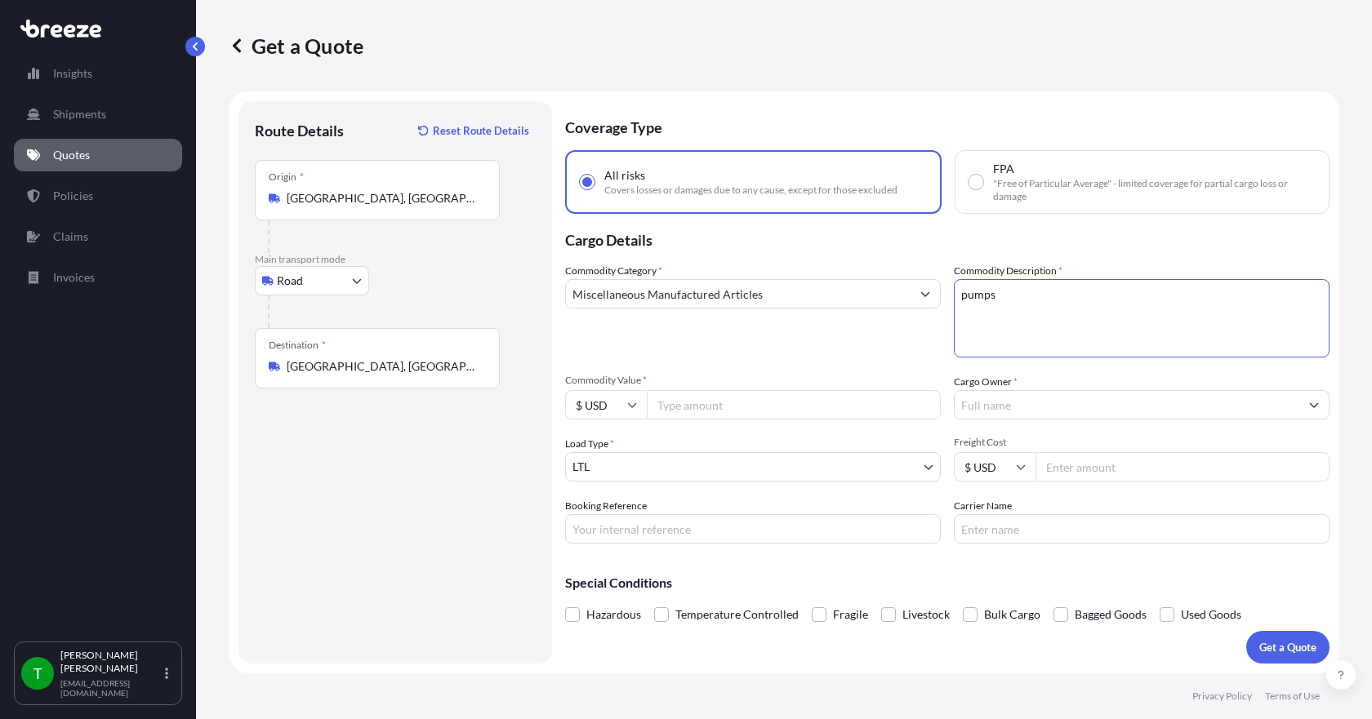
type textarea "pumps"
type input "9311.33"
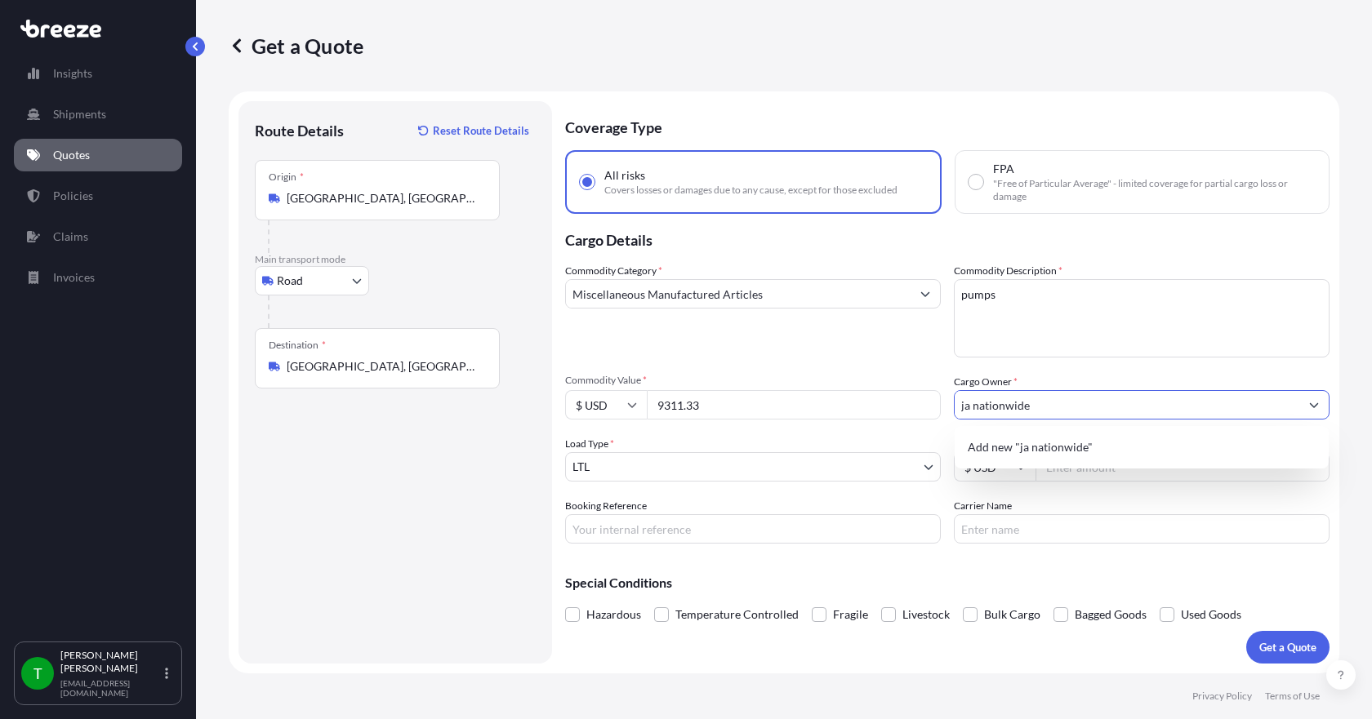
type input "ja nationwide"
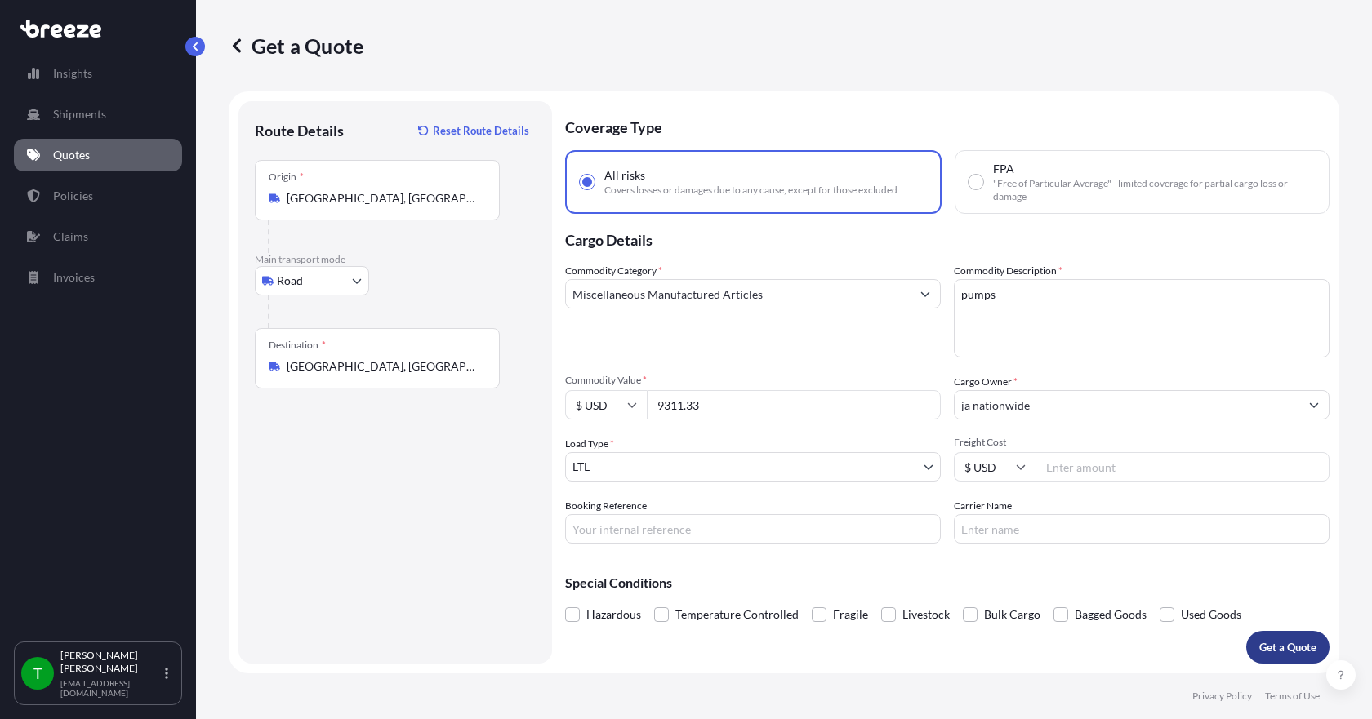
click at [1273, 647] on p "Get a Quote" at bounding box center [1287, 647] width 57 height 16
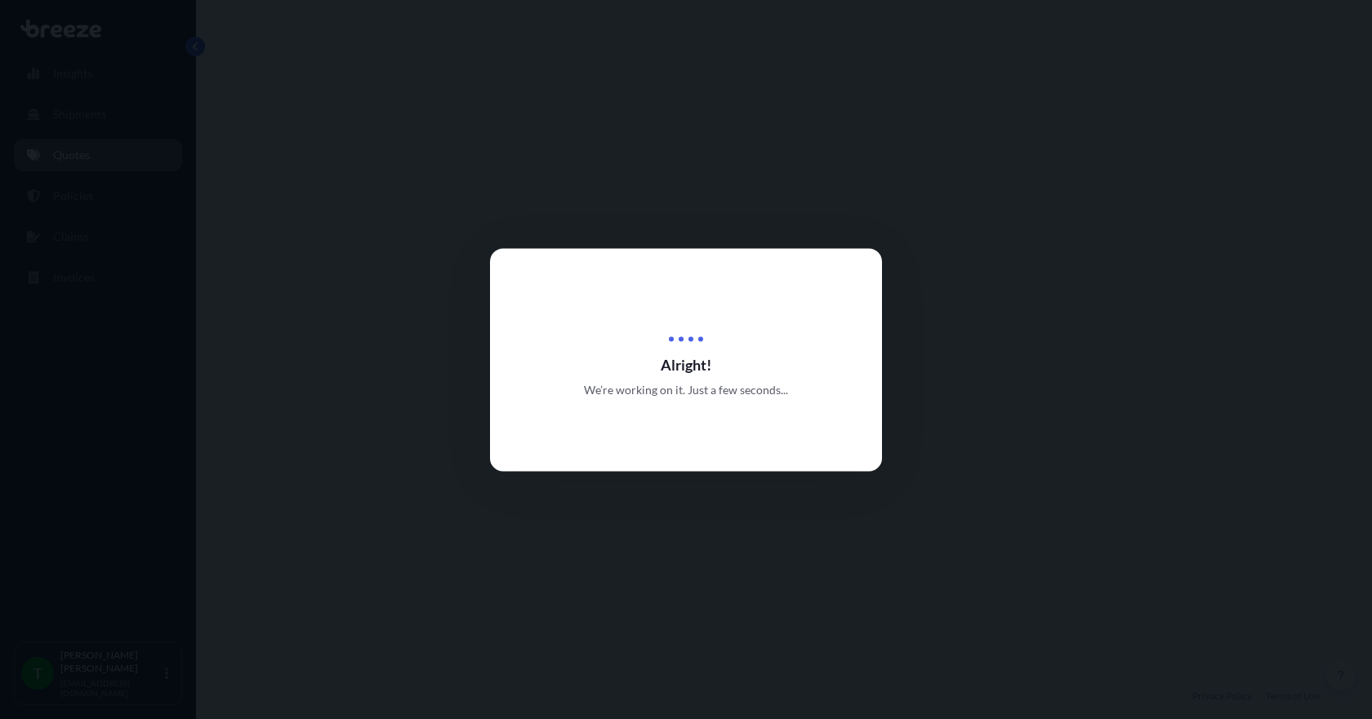
select select "Road"
select select "1"
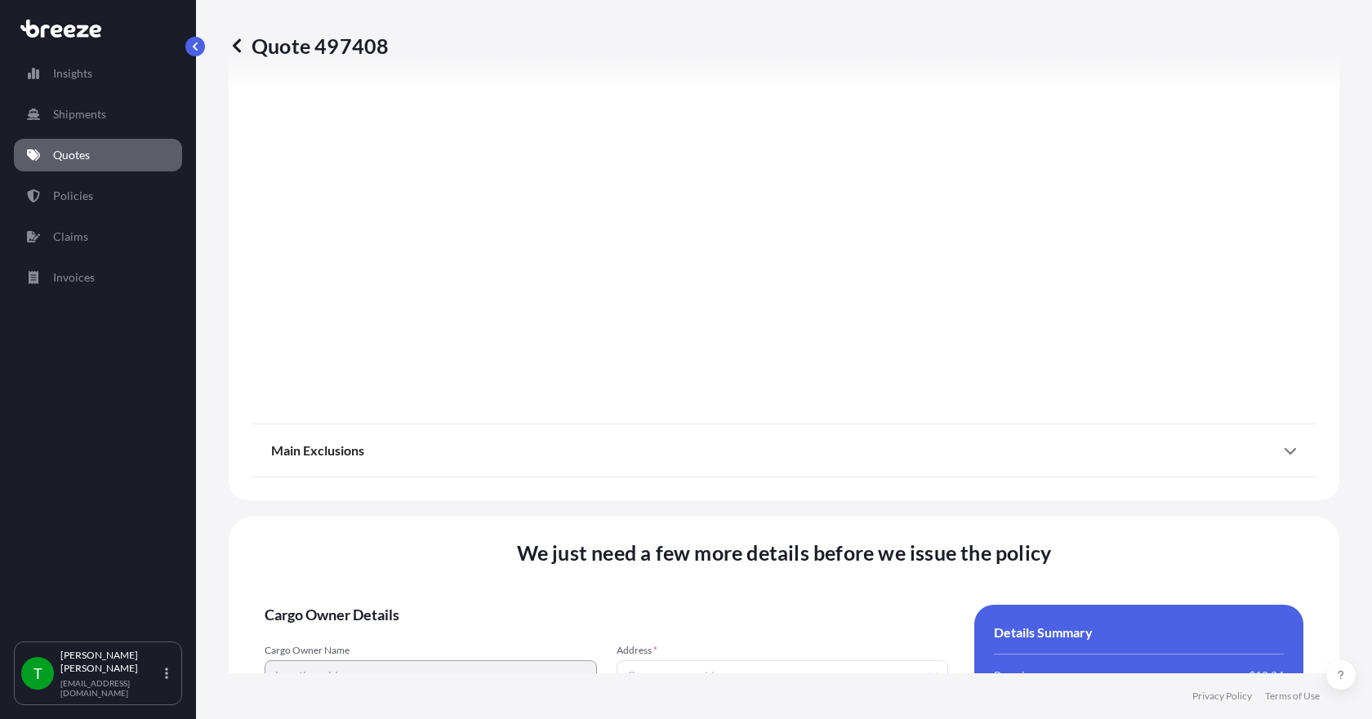
scroll to position [2139, 0]
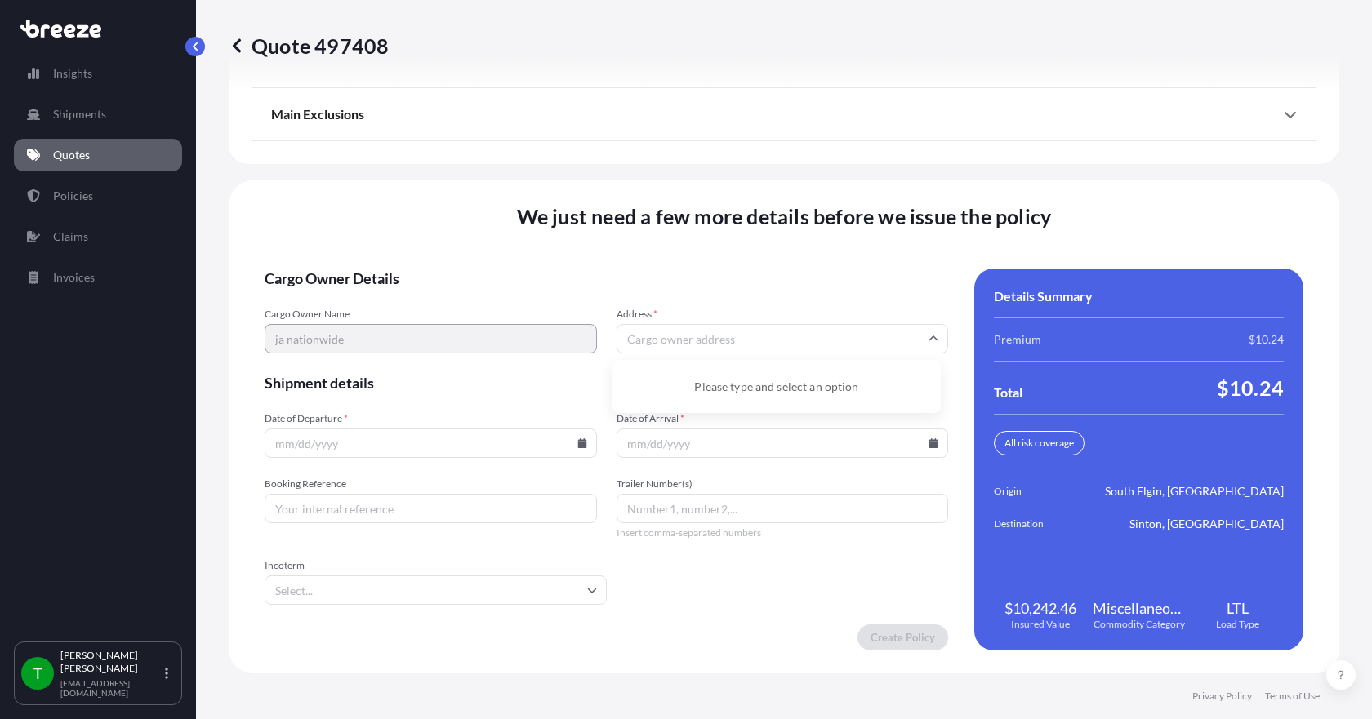
click at [684, 345] on input "Address *" at bounding box center [783, 338] width 332 height 29
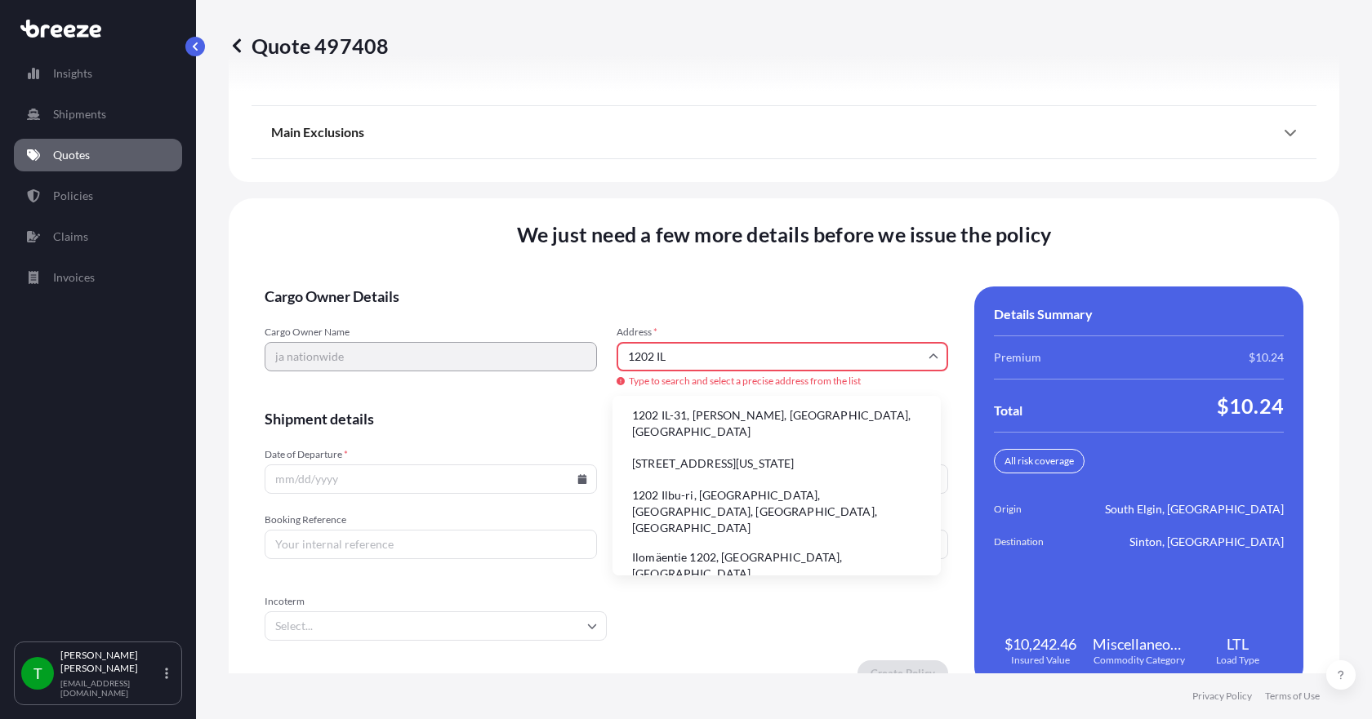
click at [672, 421] on li "1202 IL-31, [PERSON_NAME], [GEOGRAPHIC_DATA], [GEOGRAPHIC_DATA]" at bounding box center [776, 424] width 315 height 42
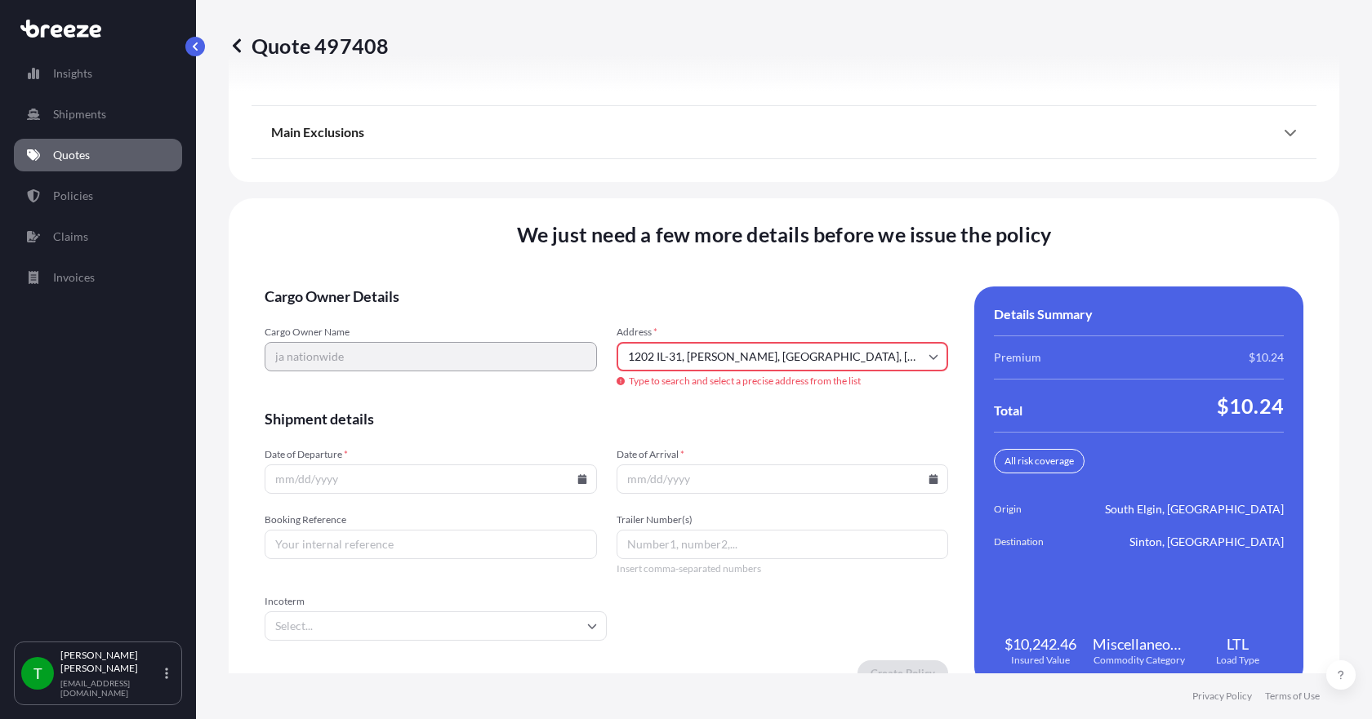
type input "[STREET_ADDRESS][PERSON_NAME]"
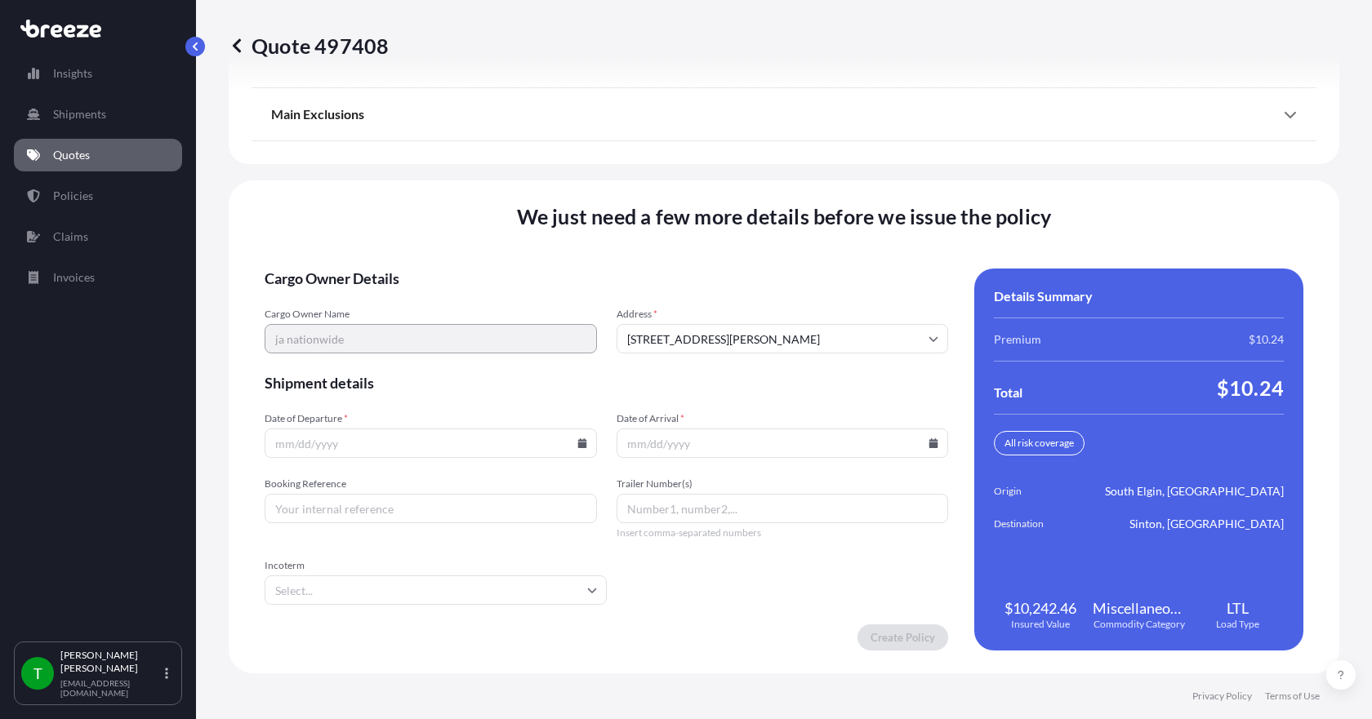
click at [577, 445] on icon at bounding box center [581, 444] width 9 height 10
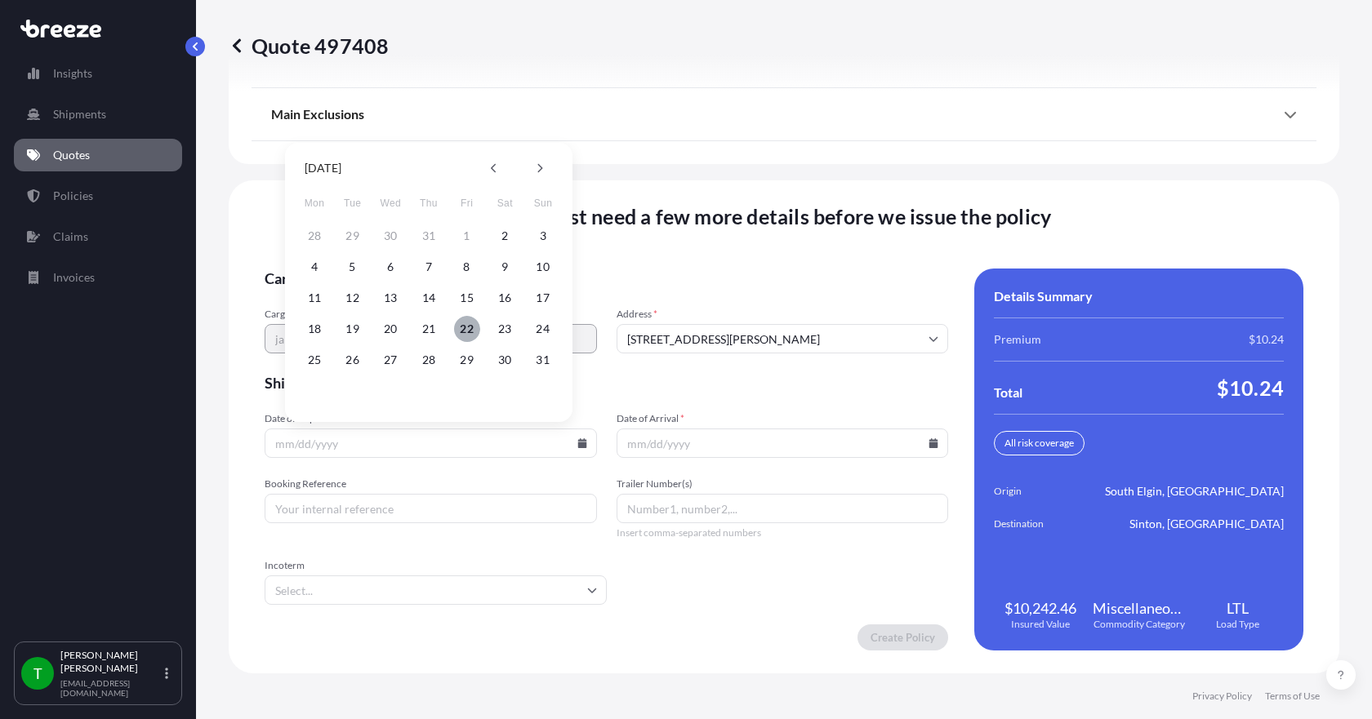
click at [464, 327] on button "22" at bounding box center [467, 329] width 26 height 26
type input "[DATE]"
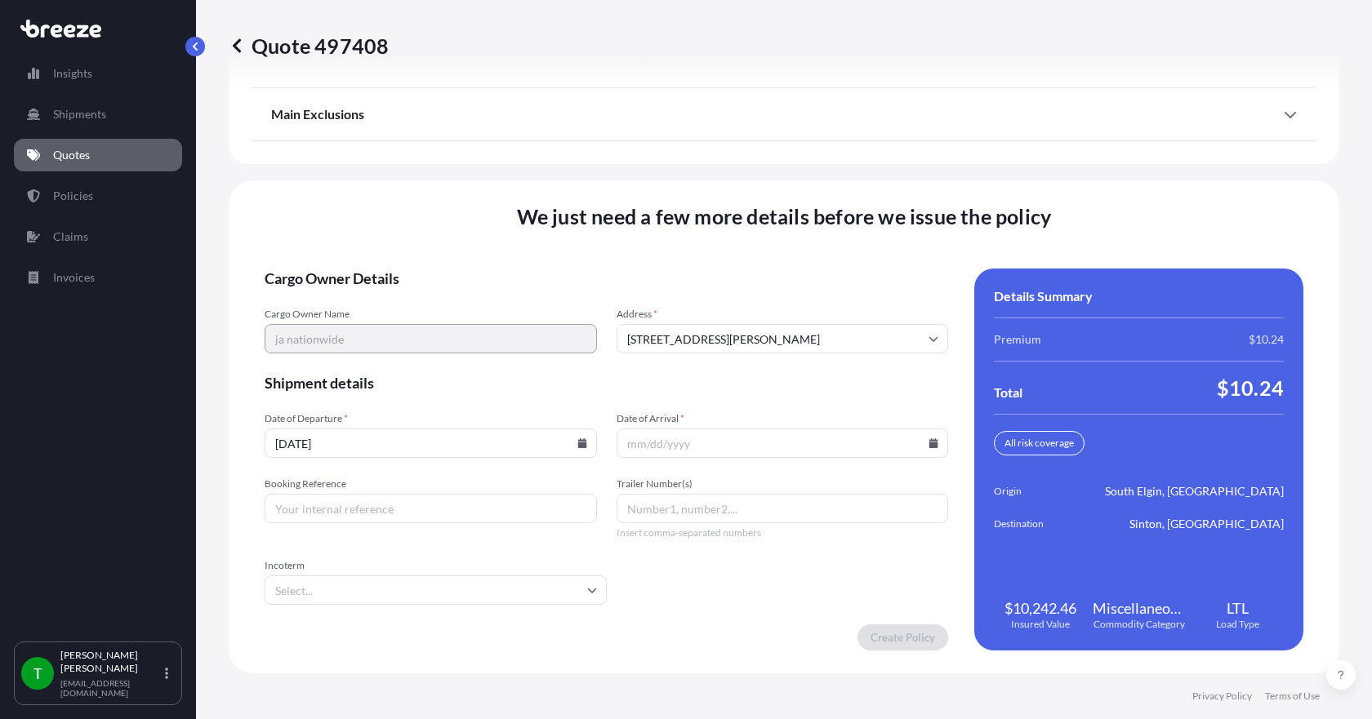
click at [929, 441] on icon at bounding box center [933, 444] width 9 height 10
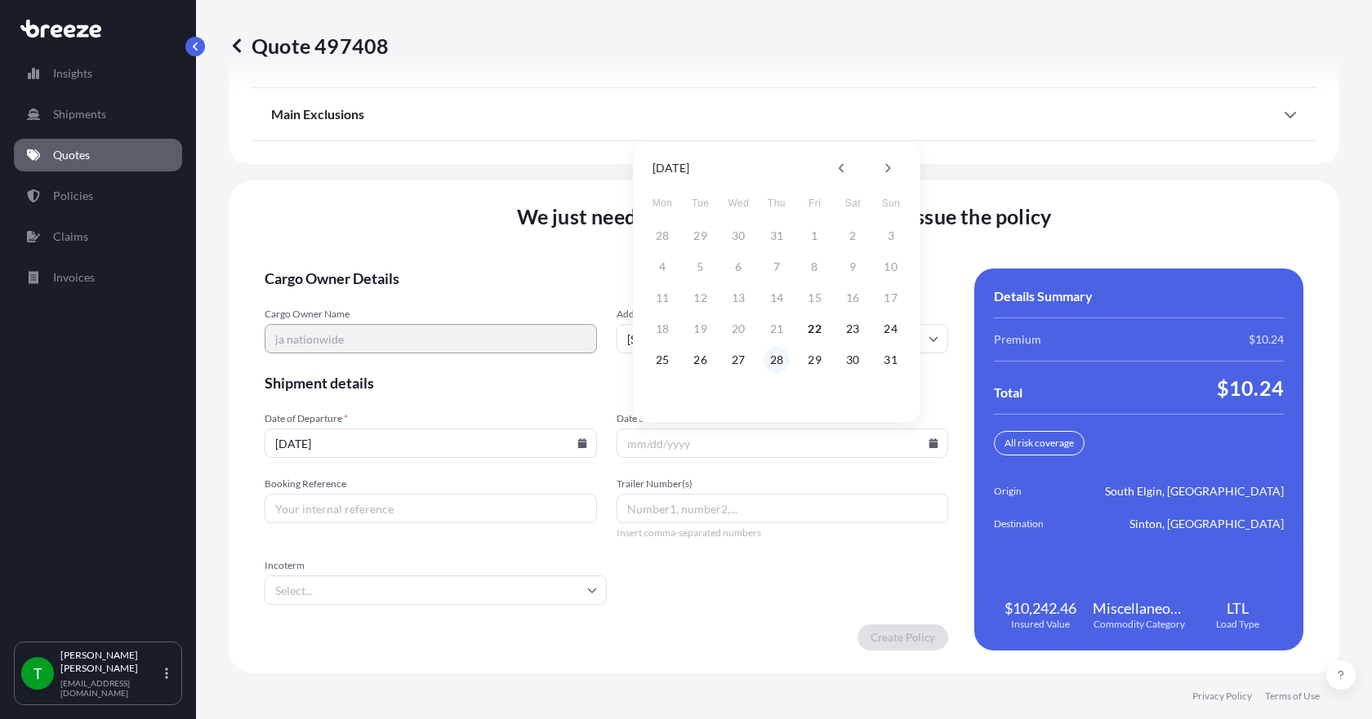
click at [777, 357] on button "28" at bounding box center [777, 360] width 26 height 26
type input "[DATE]"
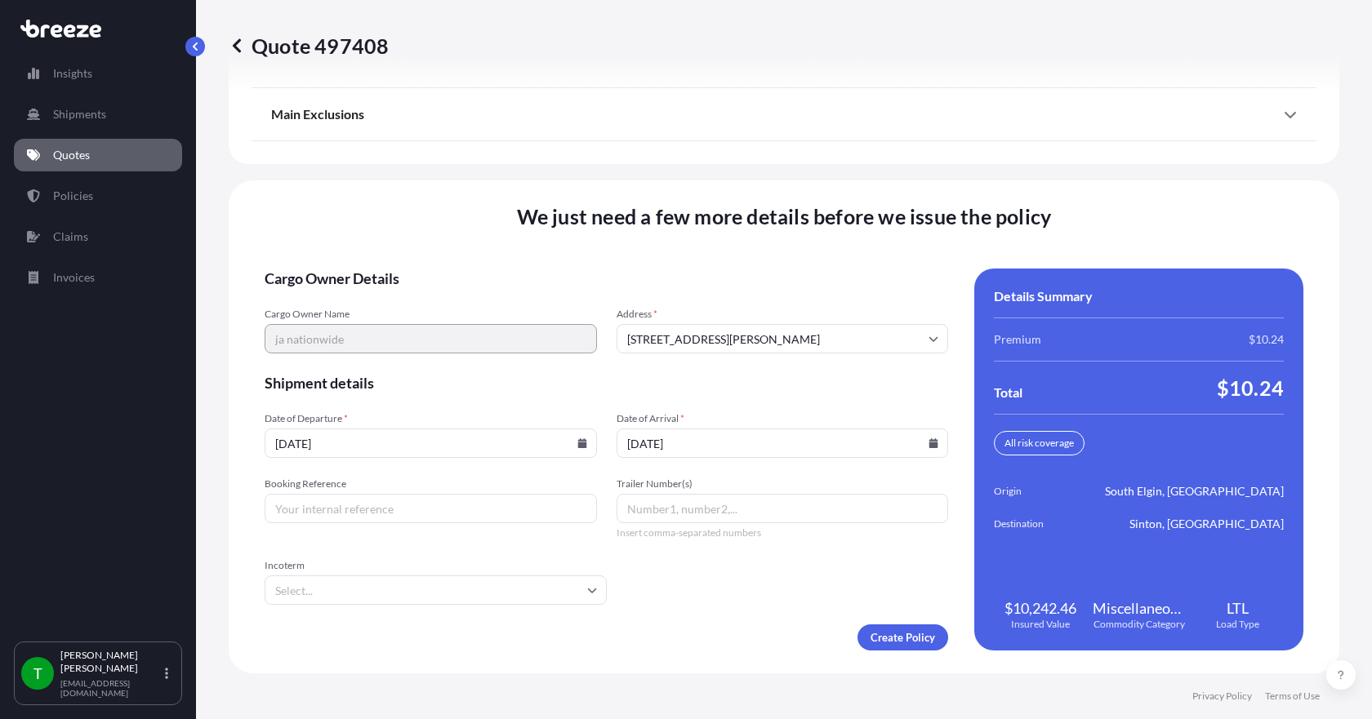
click at [455, 505] on input "Booking Reference" at bounding box center [431, 508] width 332 height 29
click at [528, 508] on input "Booking Reference" at bounding box center [431, 508] width 332 height 29
type input "348299"
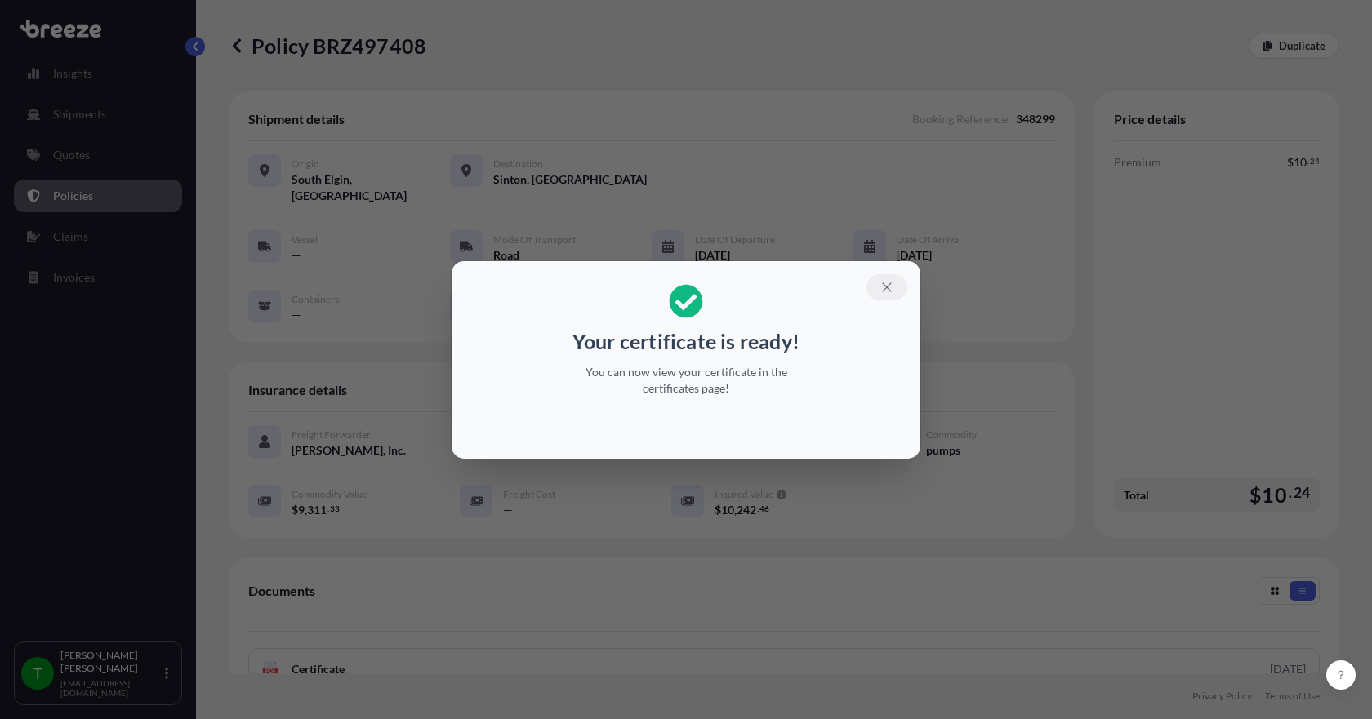
click at [885, 282] on icon "button" at bounding box center [886, 287] width 15 height 15
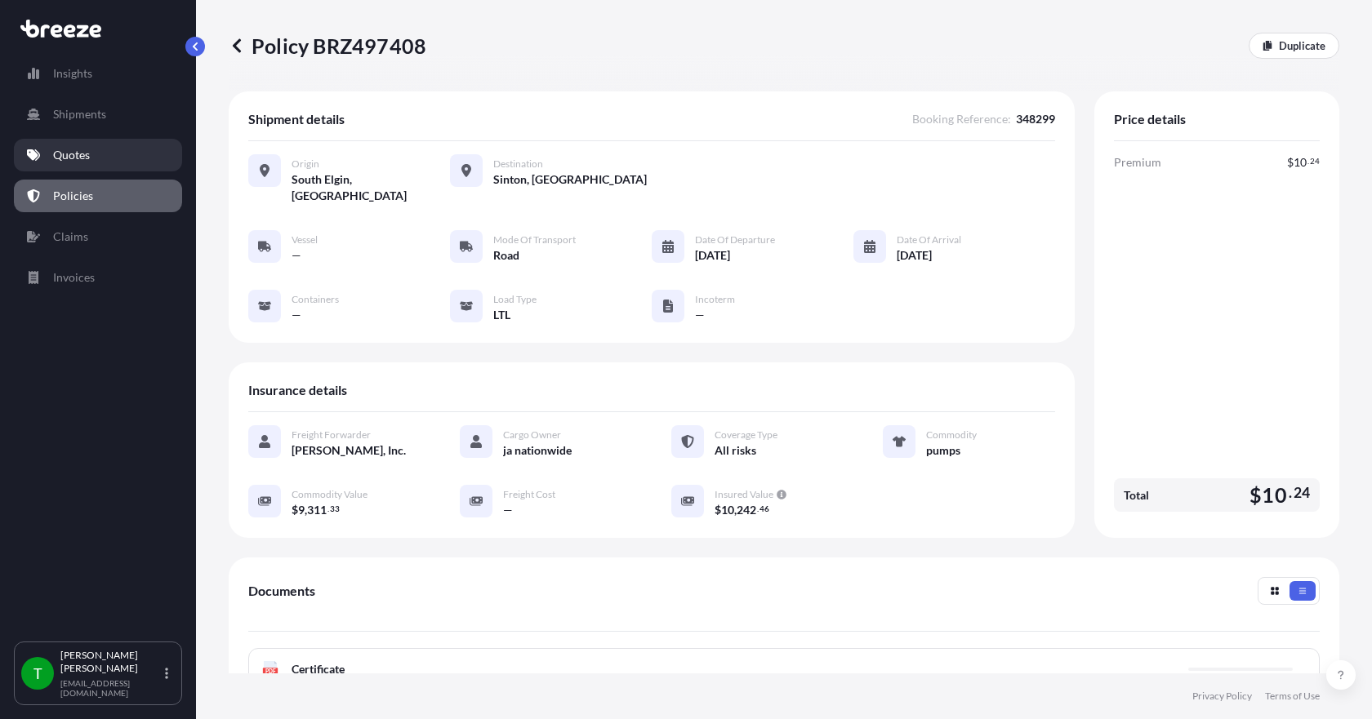
click at [81, 150] on p "Quotes" at bounding box center [71, 155] width 37 height 16
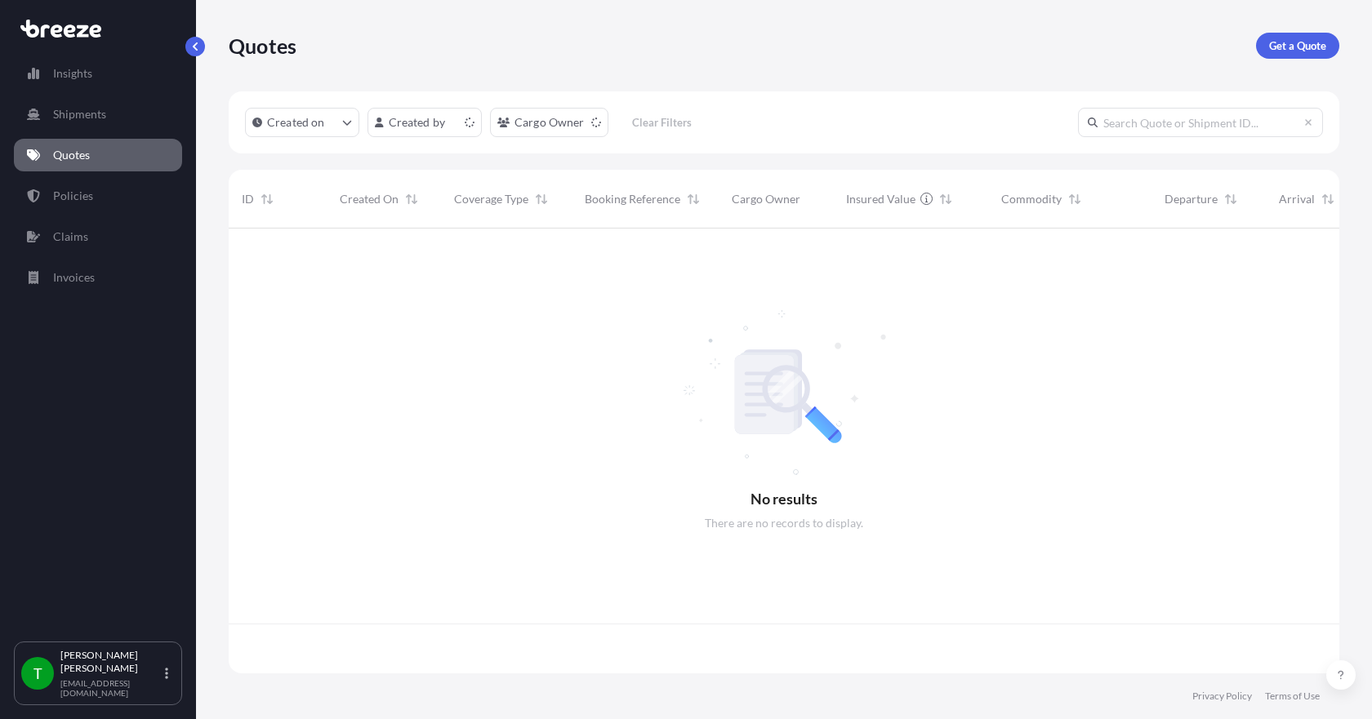
scroll to position [442, 1098]
click at [1293, 42] on p "Get a Quote" at bounding box center [1297, 46] width 57 height 16
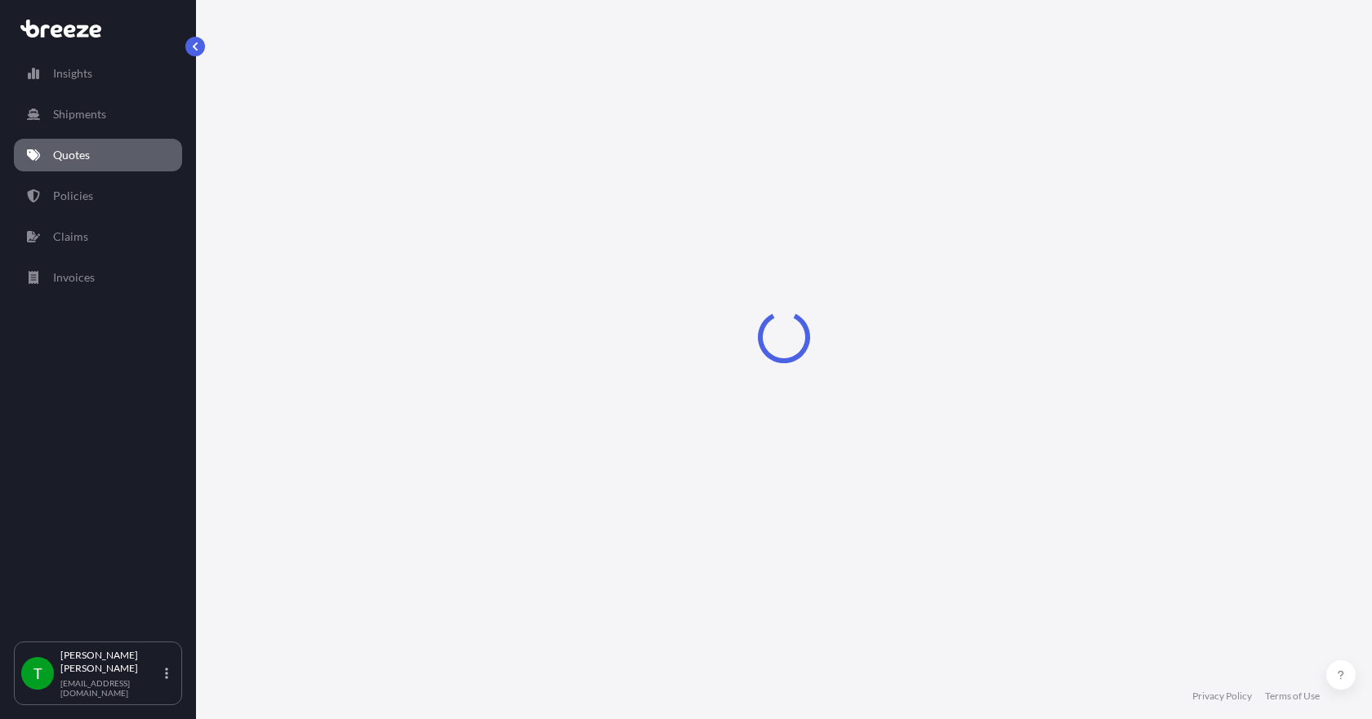
select select "Sea"
select select "1"
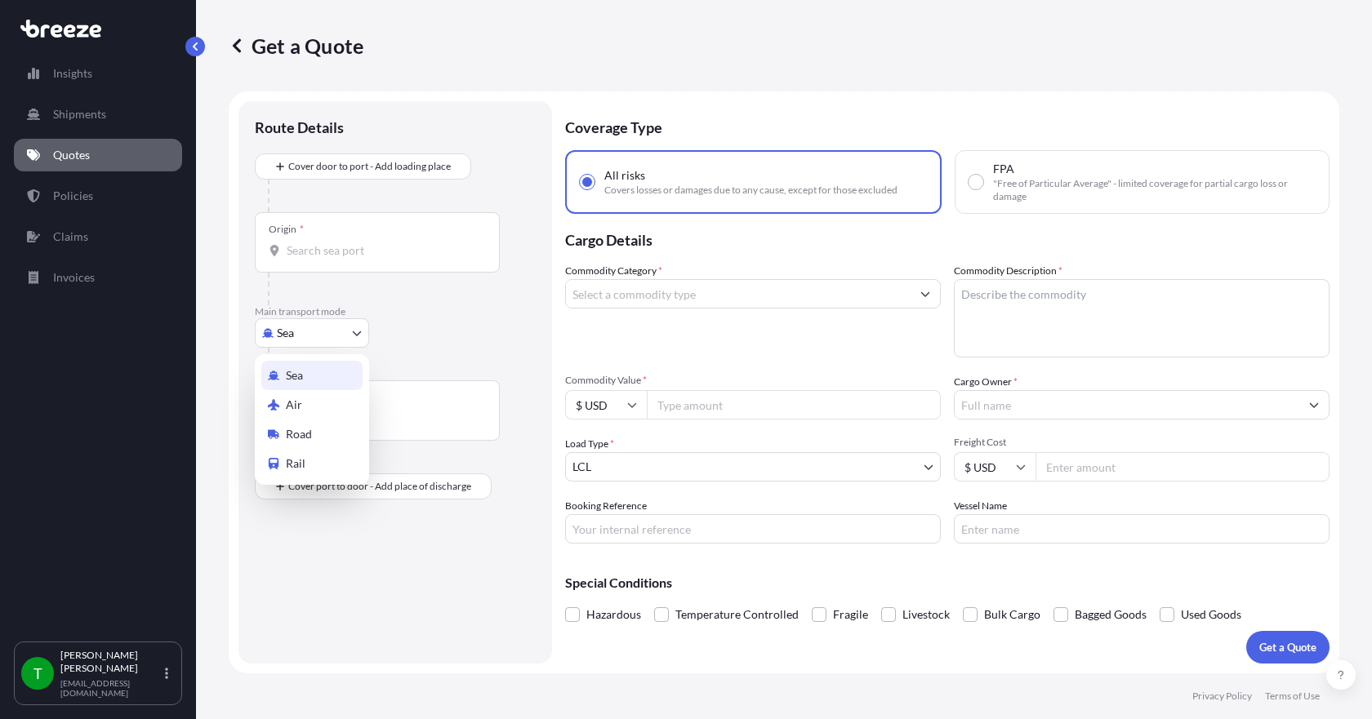
click at [320, 341] on body "Insights Shipments Quotes Policies Claims Invoices T [PERSON_NAME] [EMAIL_ADDRE…" at bounding box center [686, 359] width 1372 height 719
click at [310, 433] on span "Road" at bounding box center [299, 434] width 26 height 16
select select "Road"
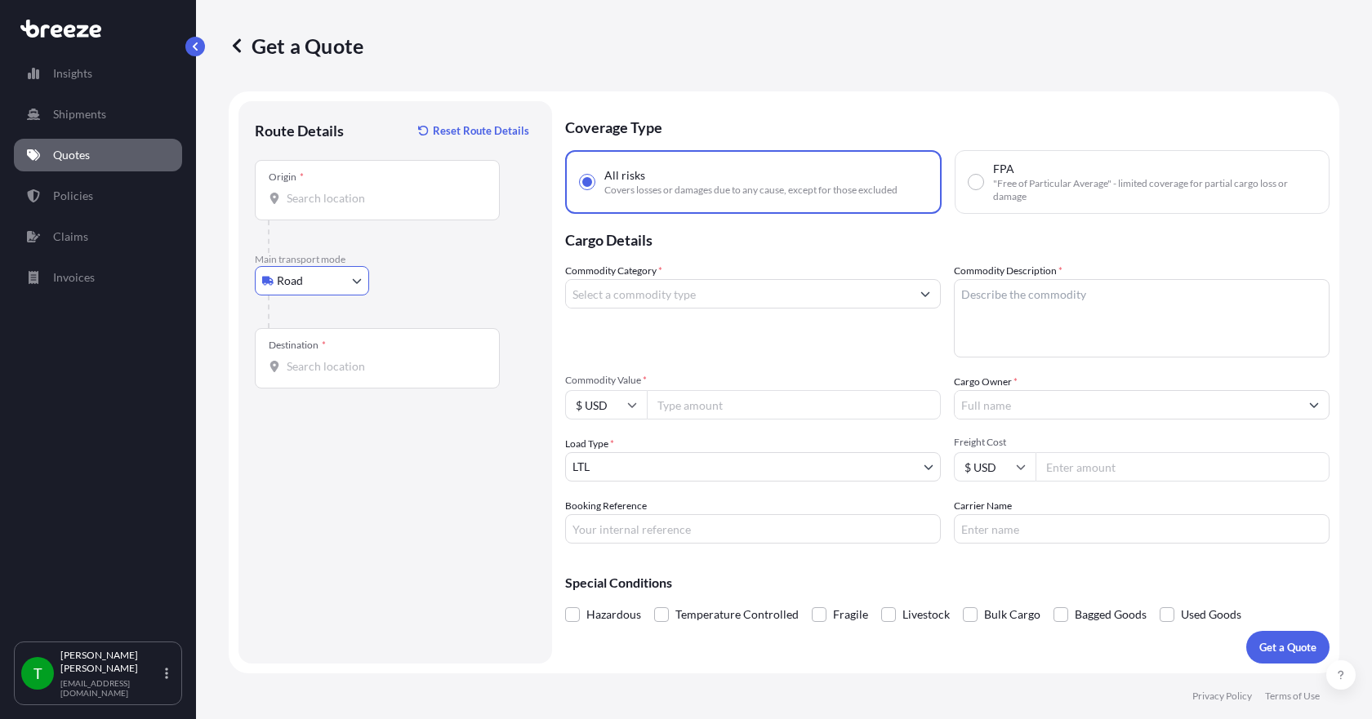
click at [326, 209] on div "Origin *" at bounding box center [377, 190] width 245 height 60
click at [326, 207] on input "Origin *" at bounding box center [383, 198] width 193 height 16
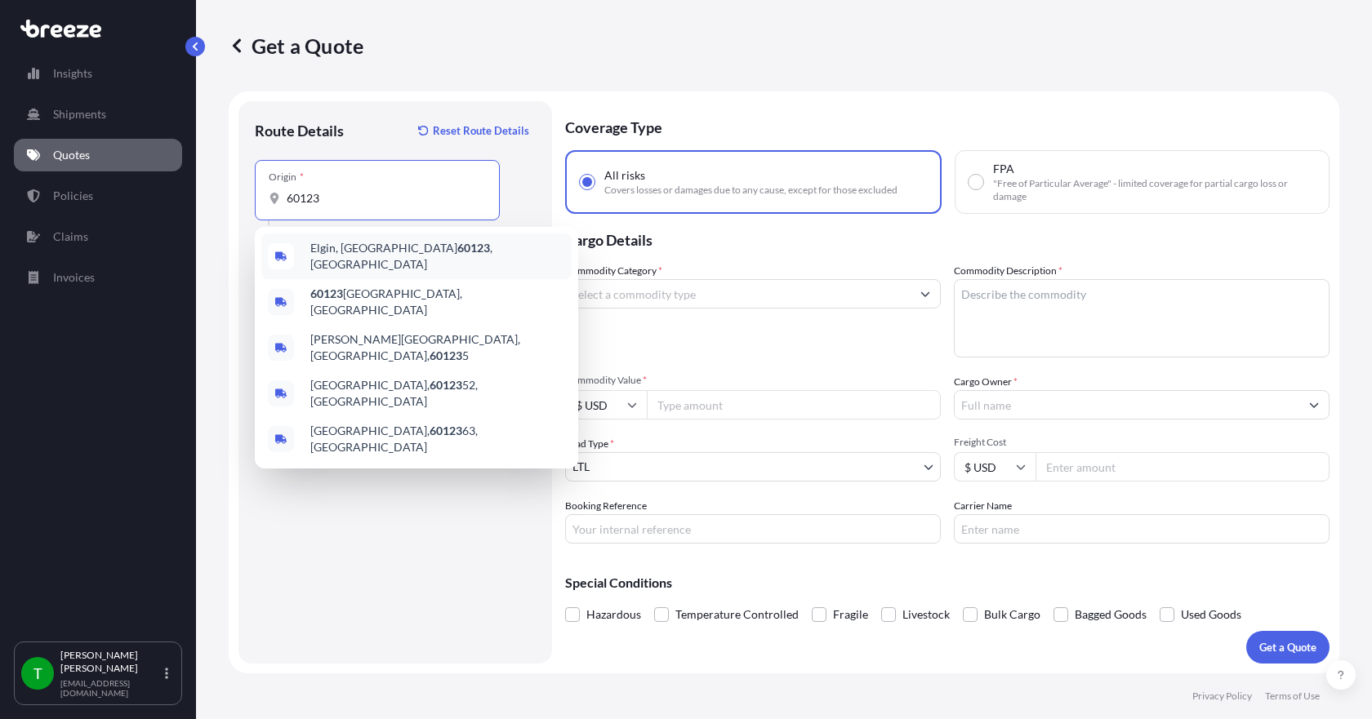
click at [339, 246] on span "Elgin, IL 60123 , [GEOGRAPHIC_DATA]" at bounding box center [437, 256] width 255 height 33
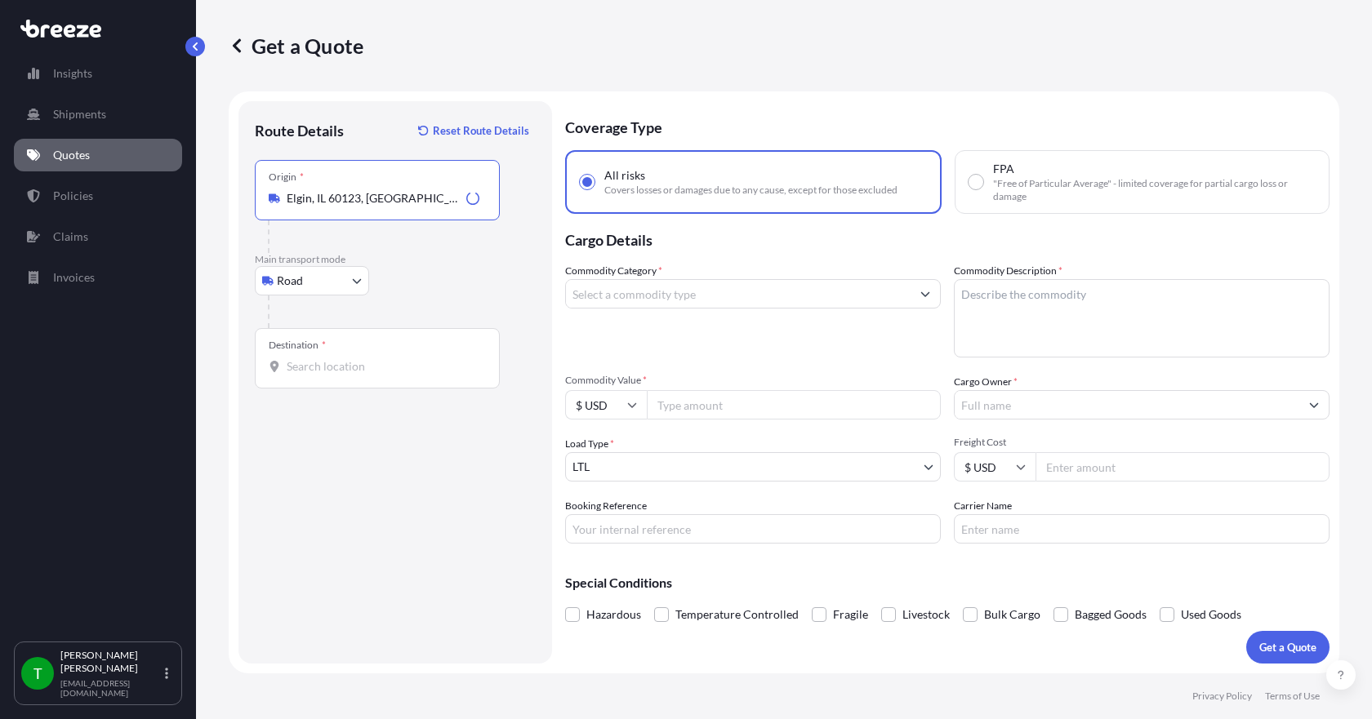
type input "Elgin, IL 60123, [GEOGRAPHIC_DATA]"
click at [295, 363] on input "Destination *" at bounding box center [383, 366] width 193 height 16
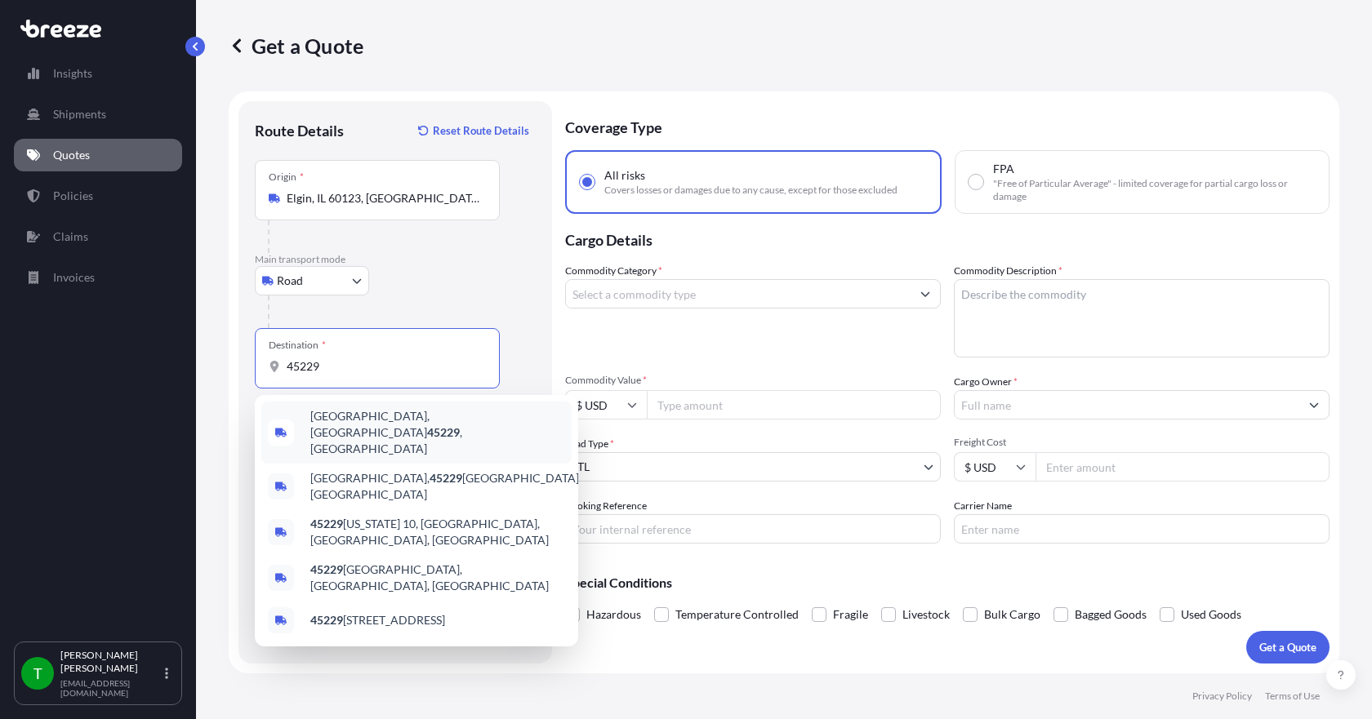
click at [352, 420] on span "[GEOGRAPHIC_DATA] , [GEOGRAPHIC_DATA]" at bounding box center [437, 432] width 255 height 49
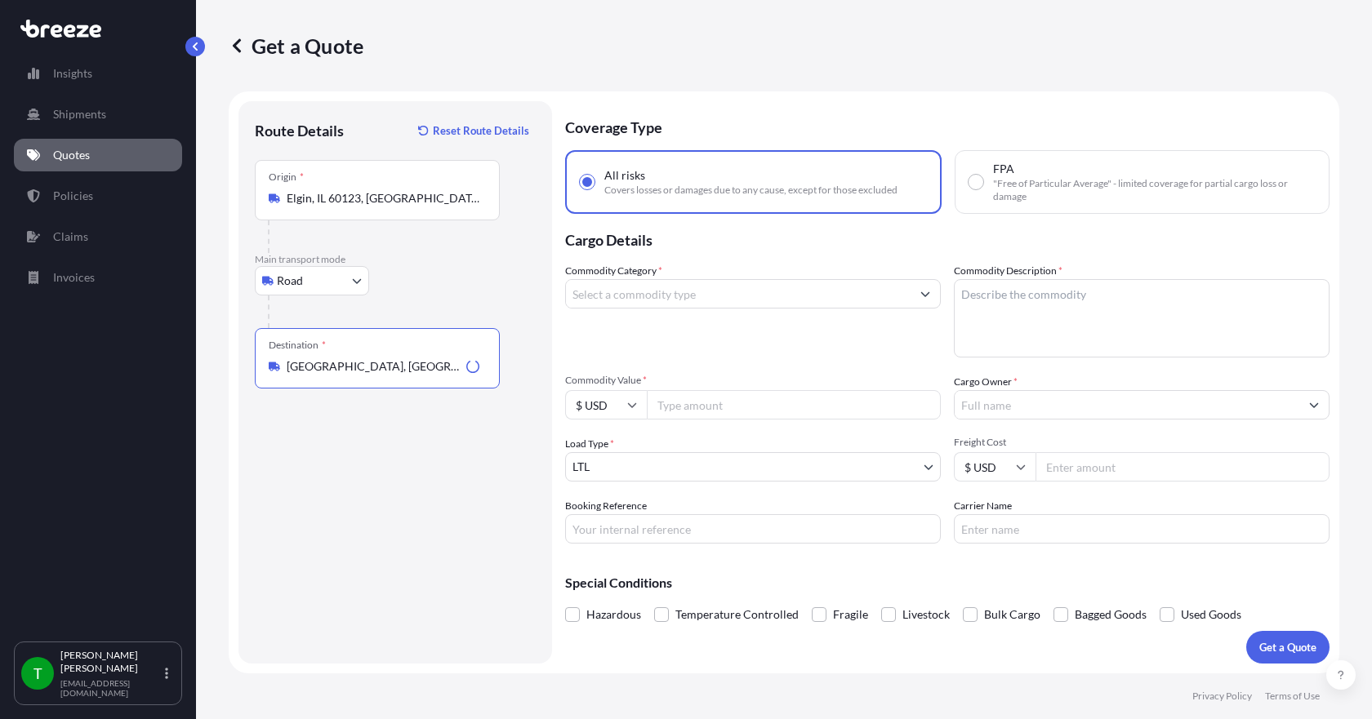
type input "[GEOGRAPHIC_DATA], [GEOGRAPHIC_DATA]"
click at [655, 299] on input "Commodity Category *" at bounding box center [738, 293] width 345 height 29
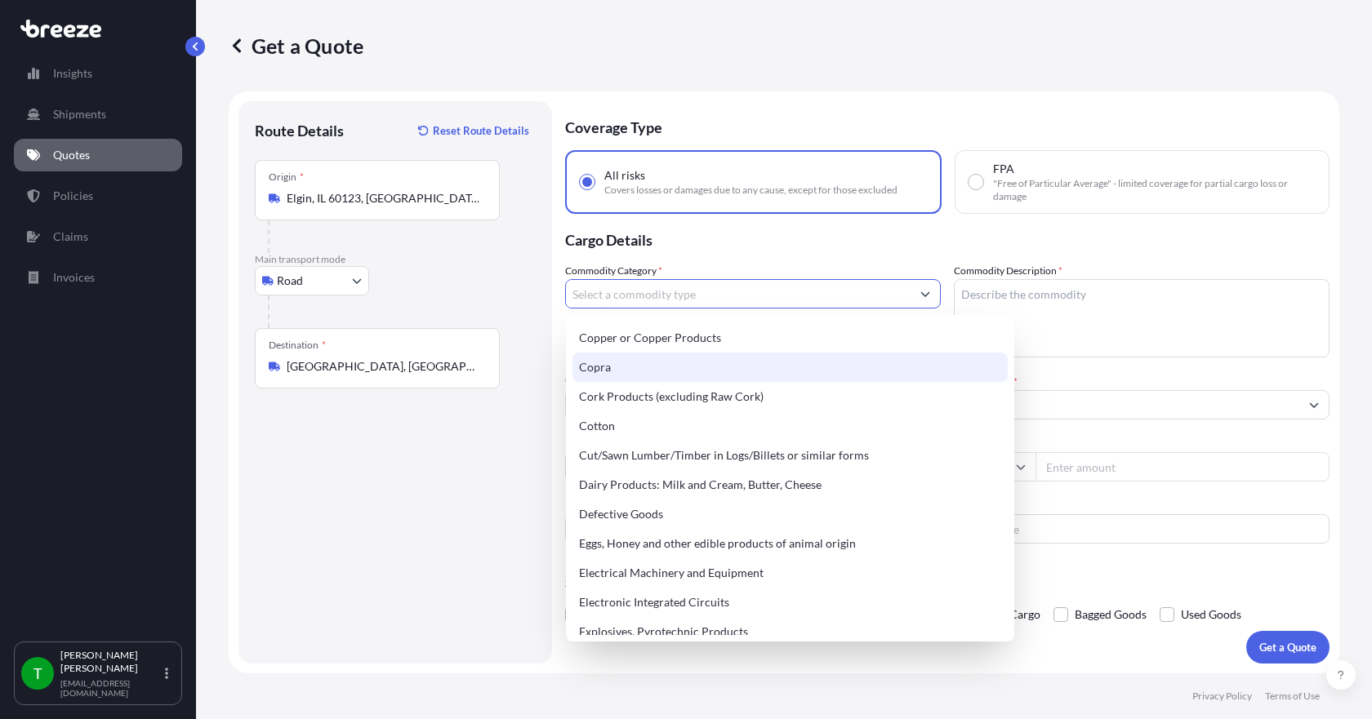
scroll to position [898, 0]
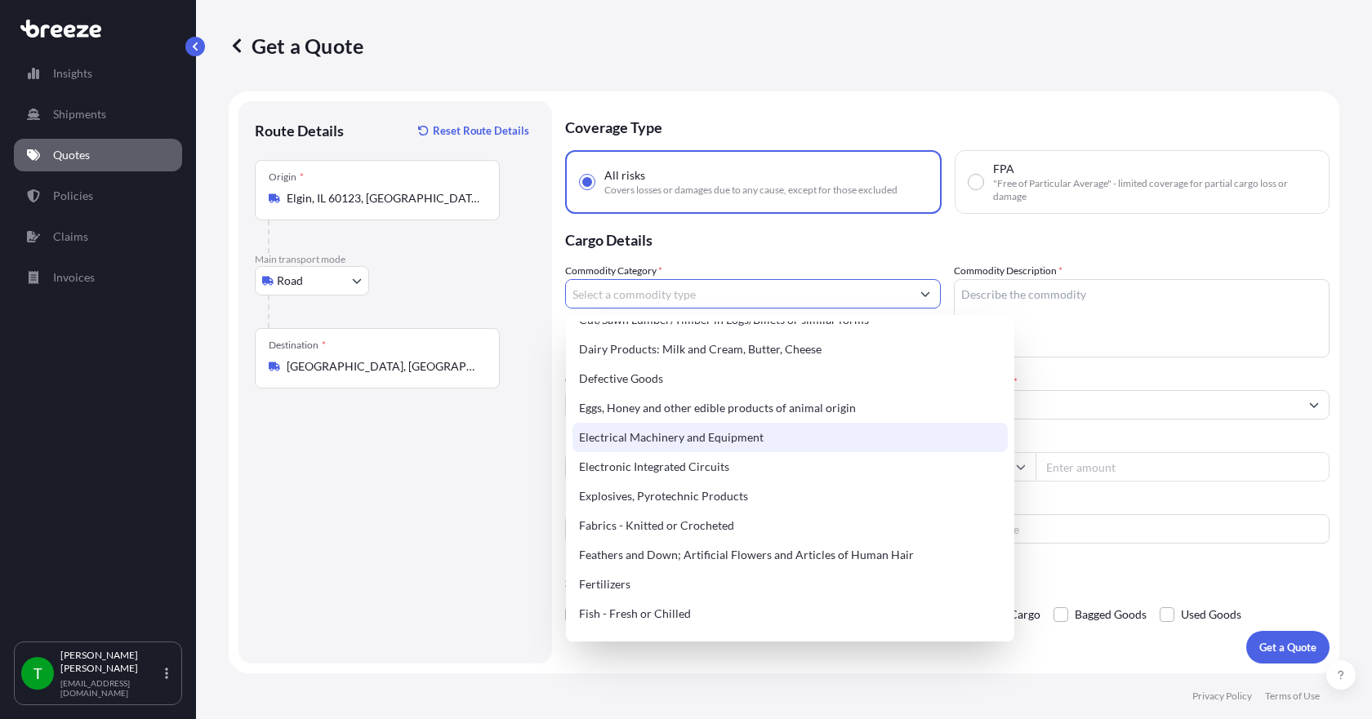
click at [680, 439] on div "Electrical Machinery and Equipment" at bounding box center [789, 437] width 435 height 29
type input "Electrical Machinery and Equipment"
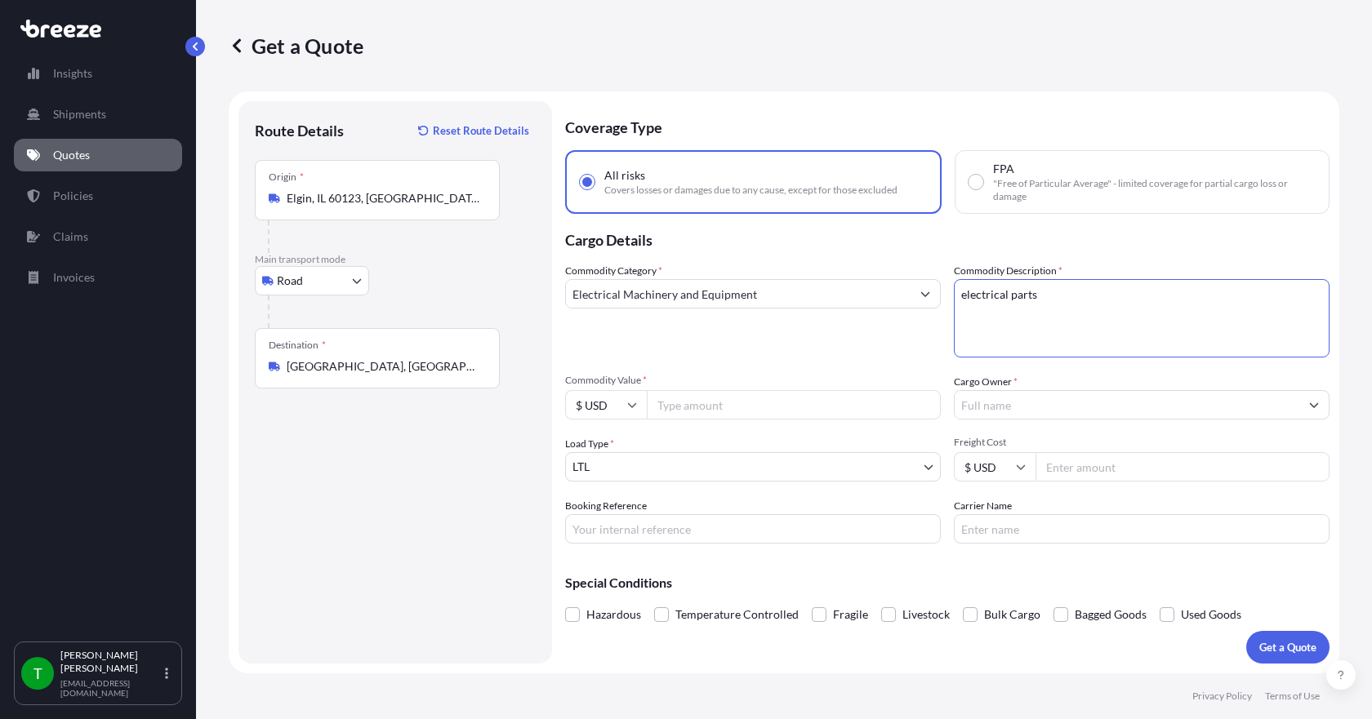
type textarea "electrical parts"
type input "5000.00"
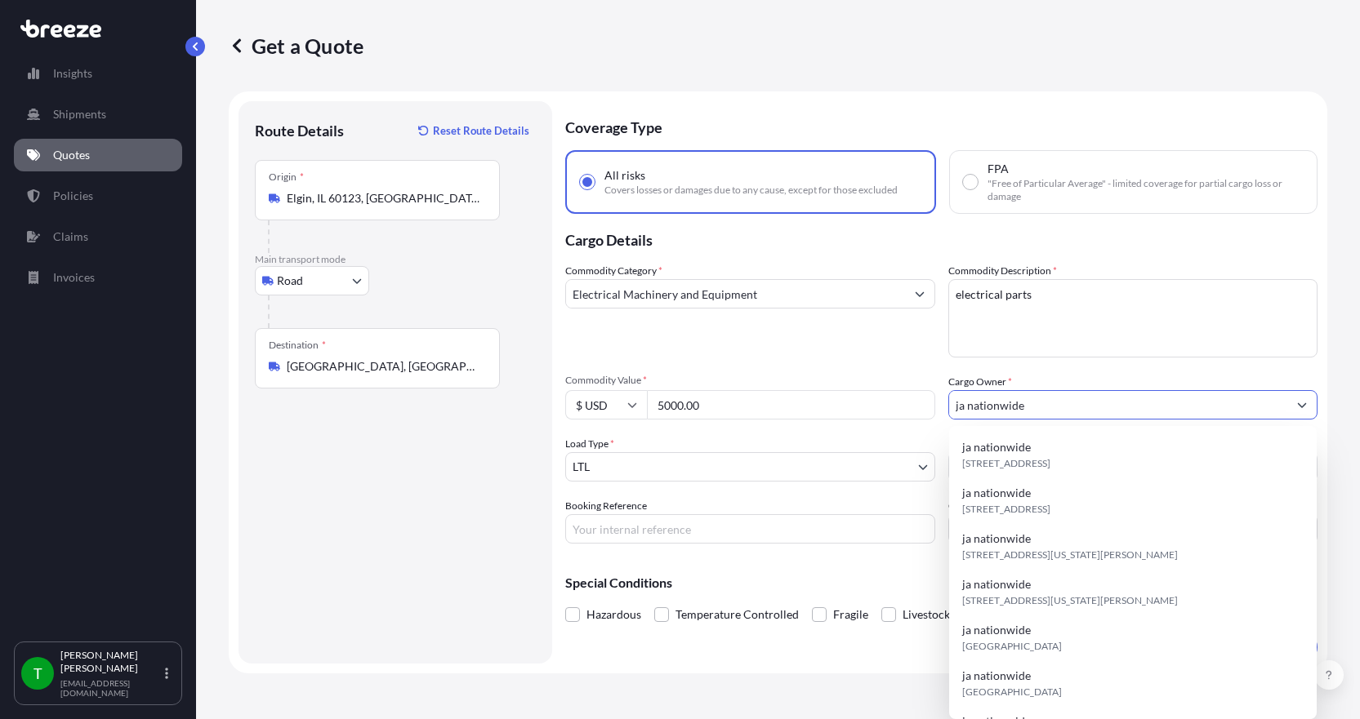
type input "ja nationwide"
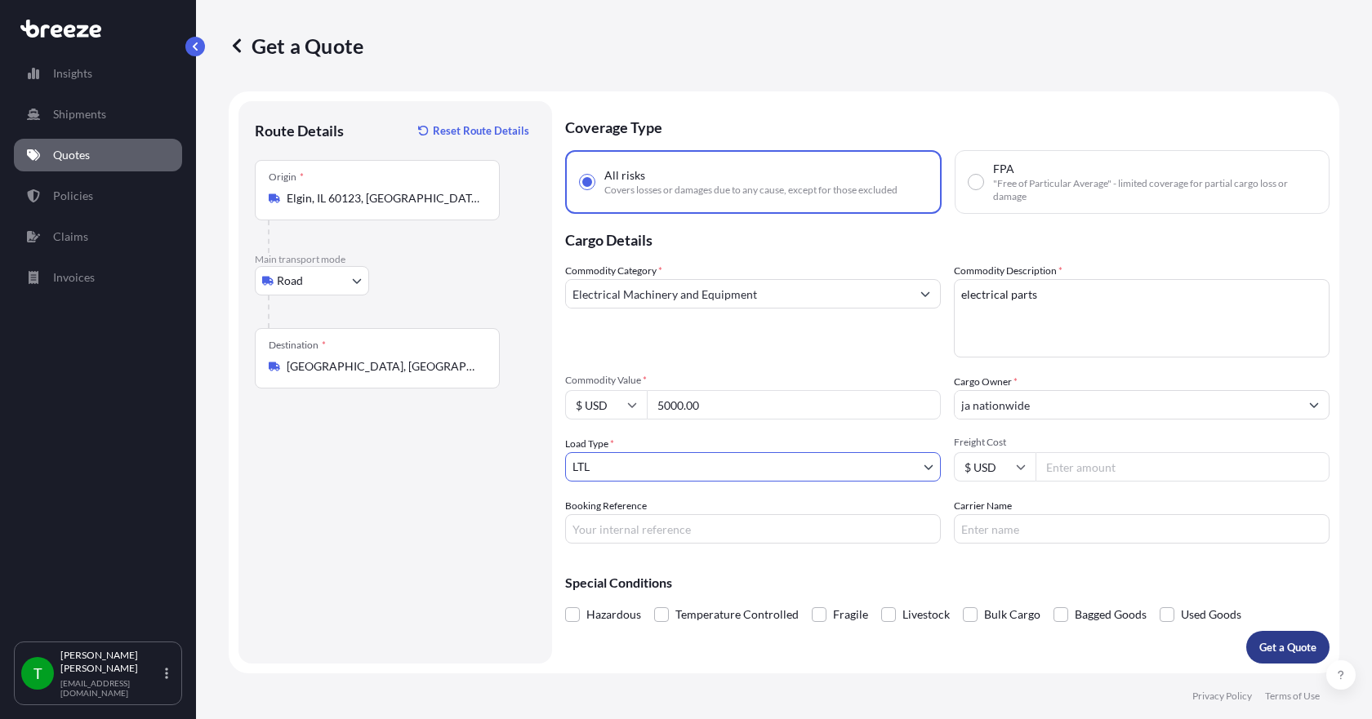
click at [1284, 662] on button "Get a Quote" at bounding box center [1287, 647] width 83 height 33
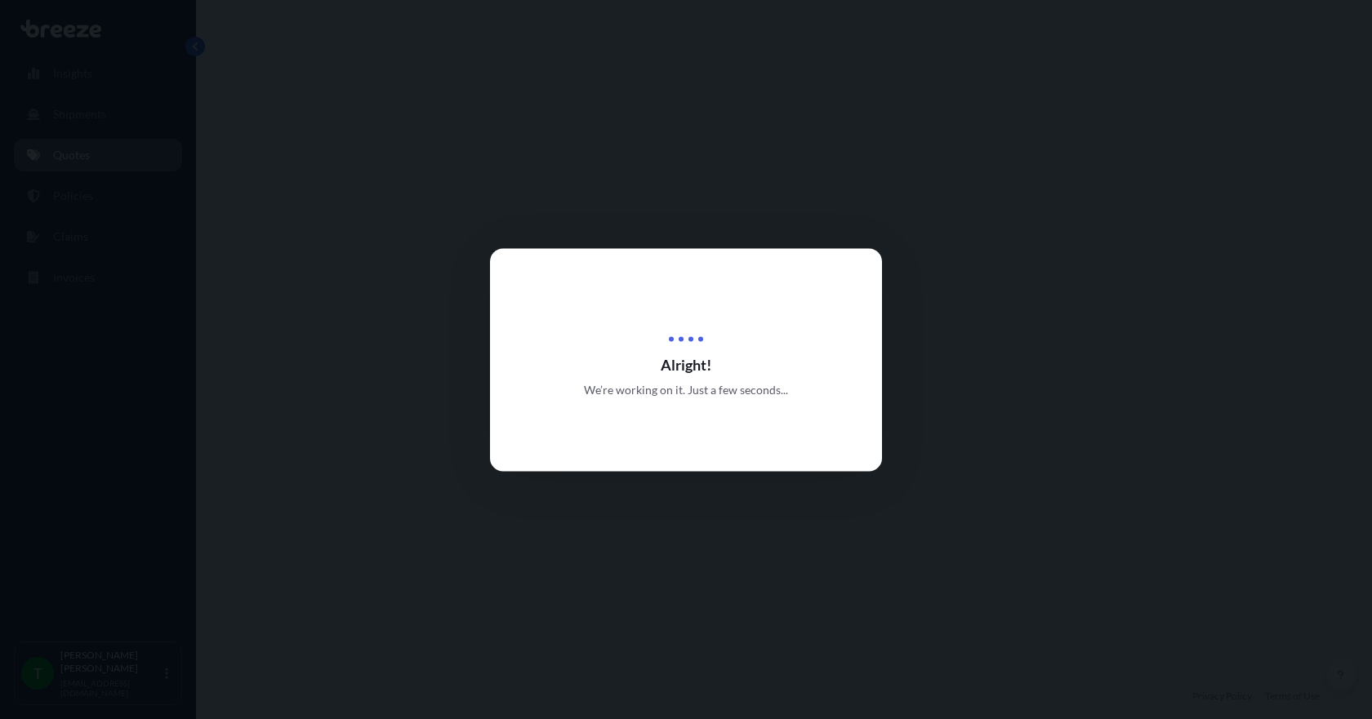
select select "Road"
select select "1"
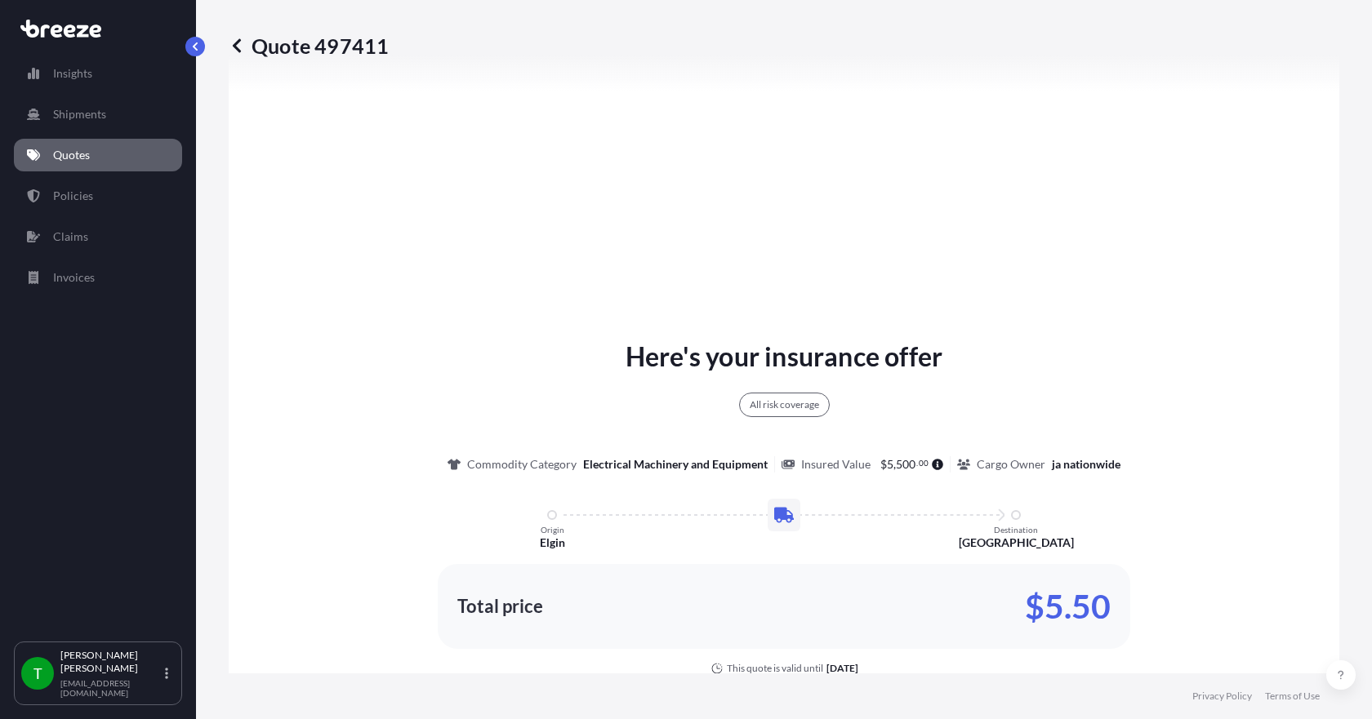
scroll to position [686, 0]
